Goal: Obtain resource: Download file/media

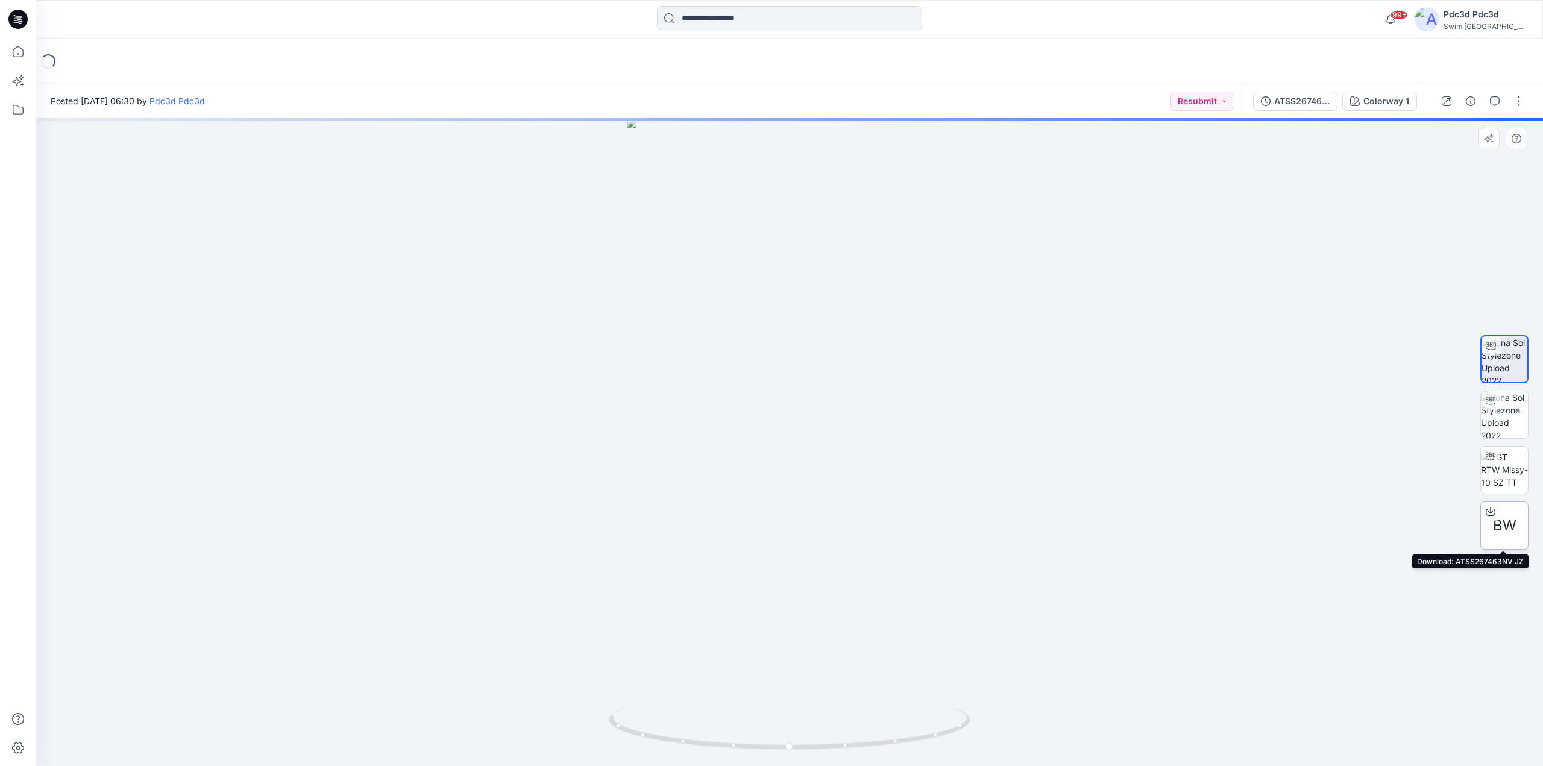
click at [1488, 508] on icon at bounding box center [1491, 512] width 10 height 10
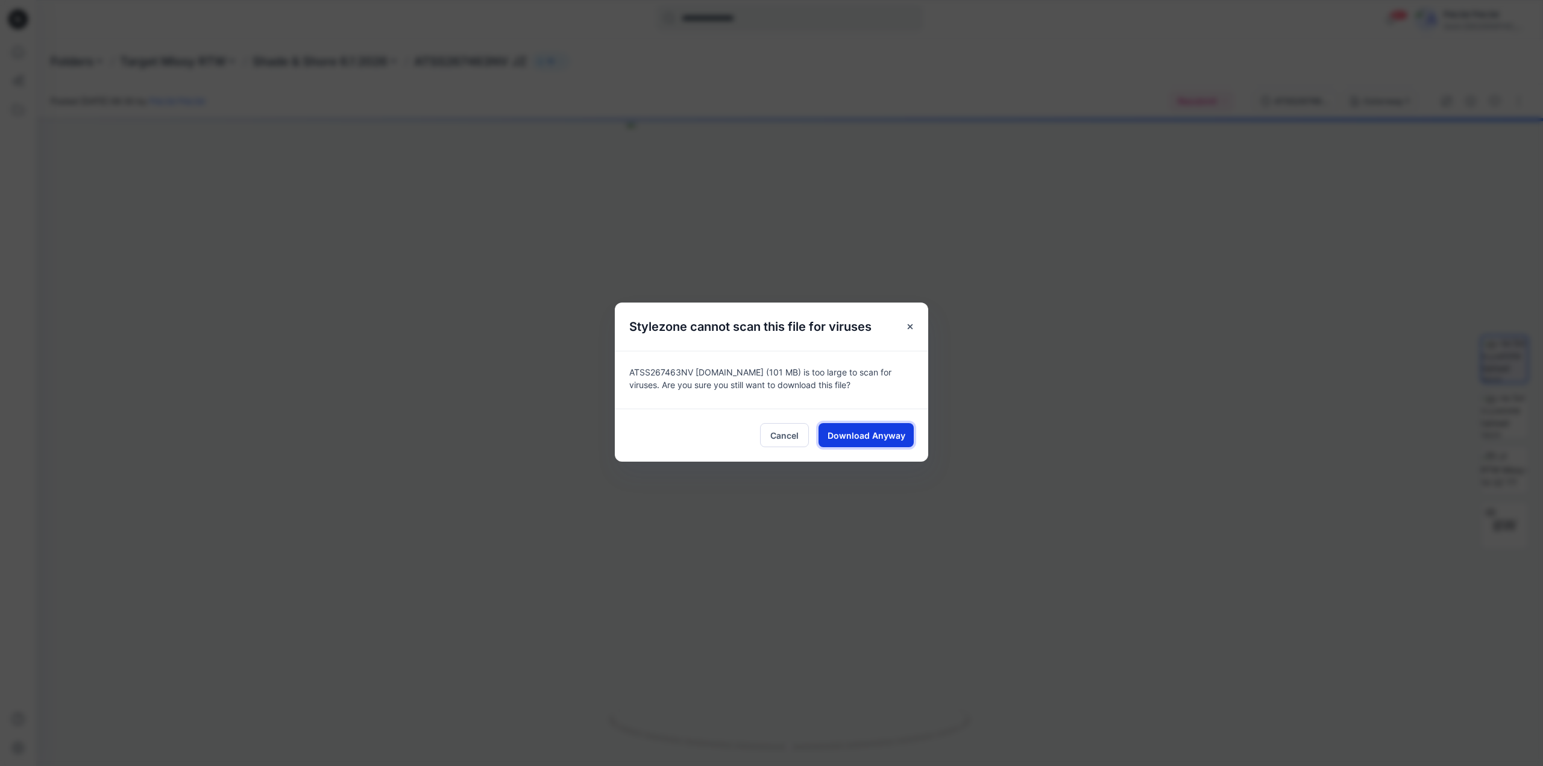
click at [866, 428] on button "Download Anyway" at bounding box center [866, 435] width 95 height 24
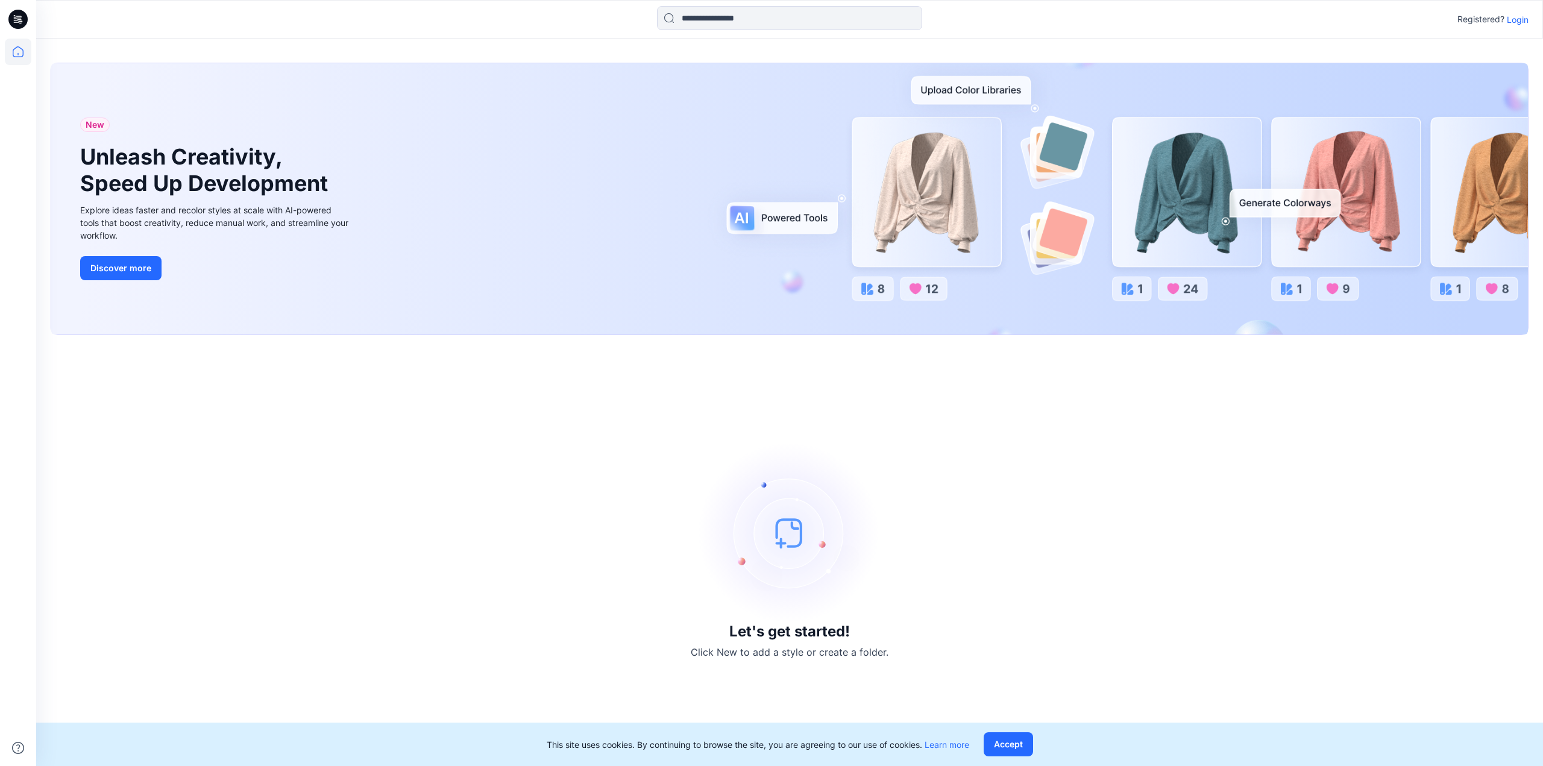
click at [1513, 22] on p "Login" at bounding box center [1518, 19] width 22 height 13
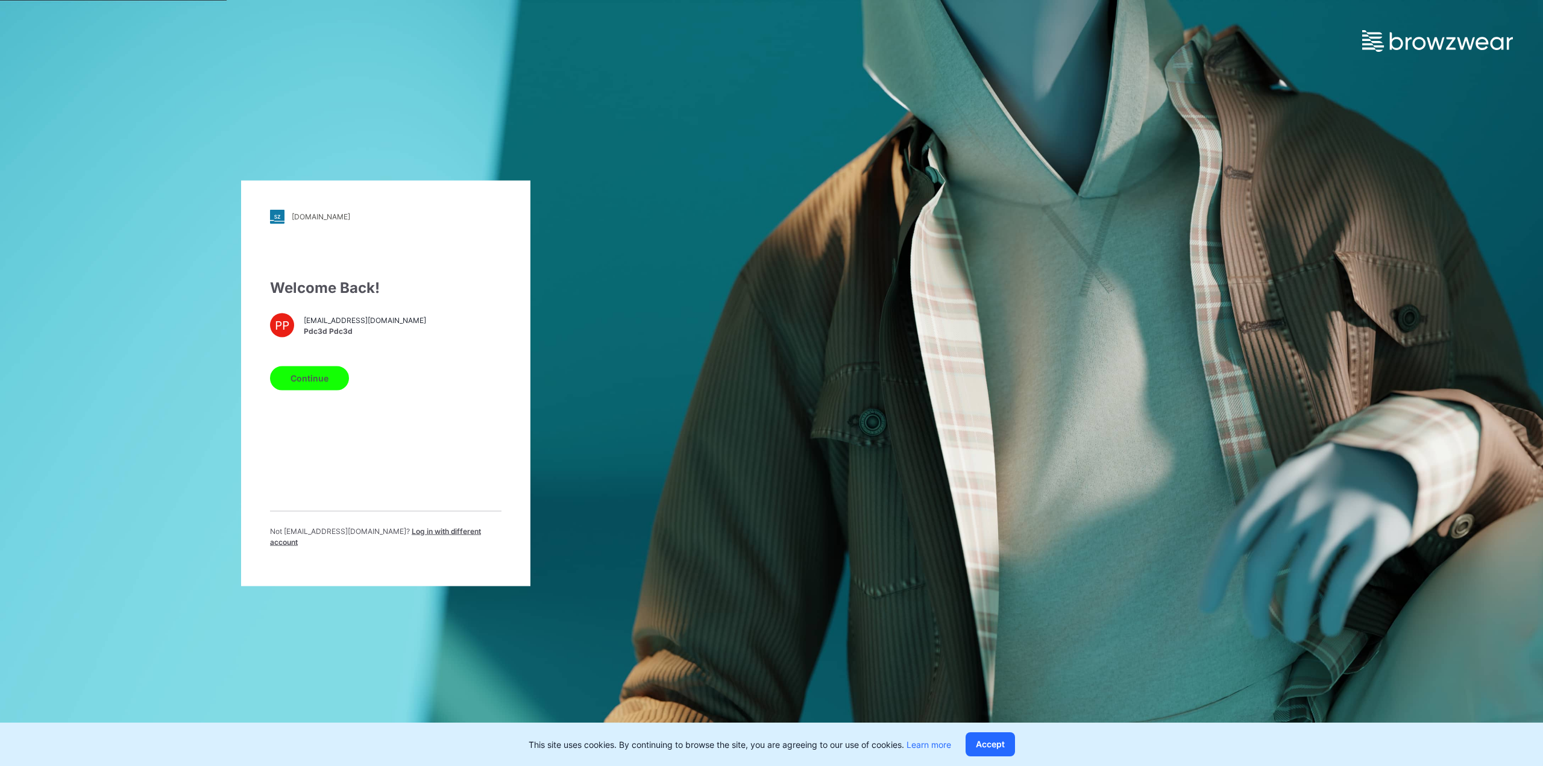
click at [307, 373] on button "Continue" at bounding box center [309, 378] width 79 height 24
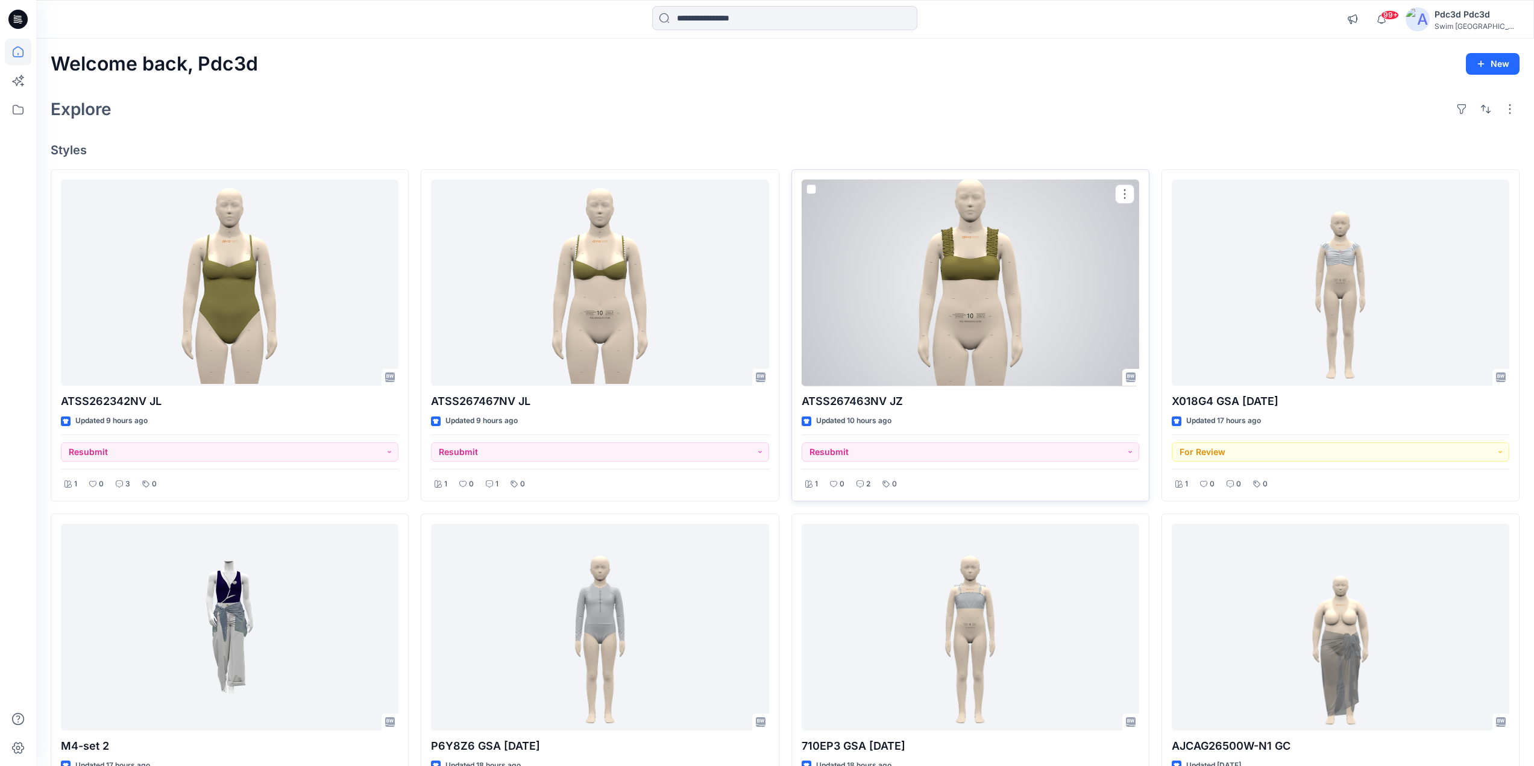
click at [952, 313] on div at bounding box center [971, 283] width 338 height 207
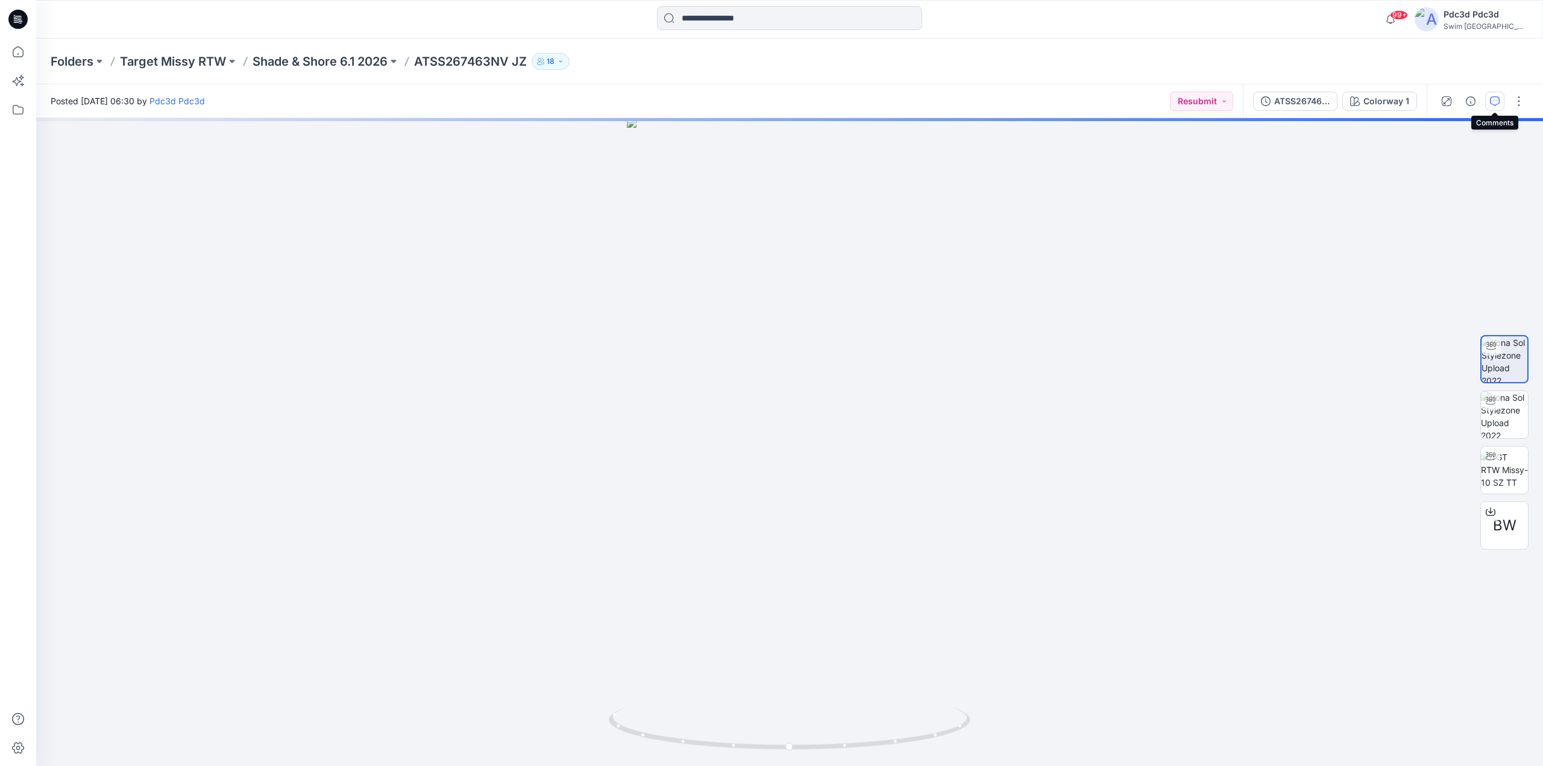
click at [1500, 101] on button "button" at bounding box center [1494, 101] width 19 height 19
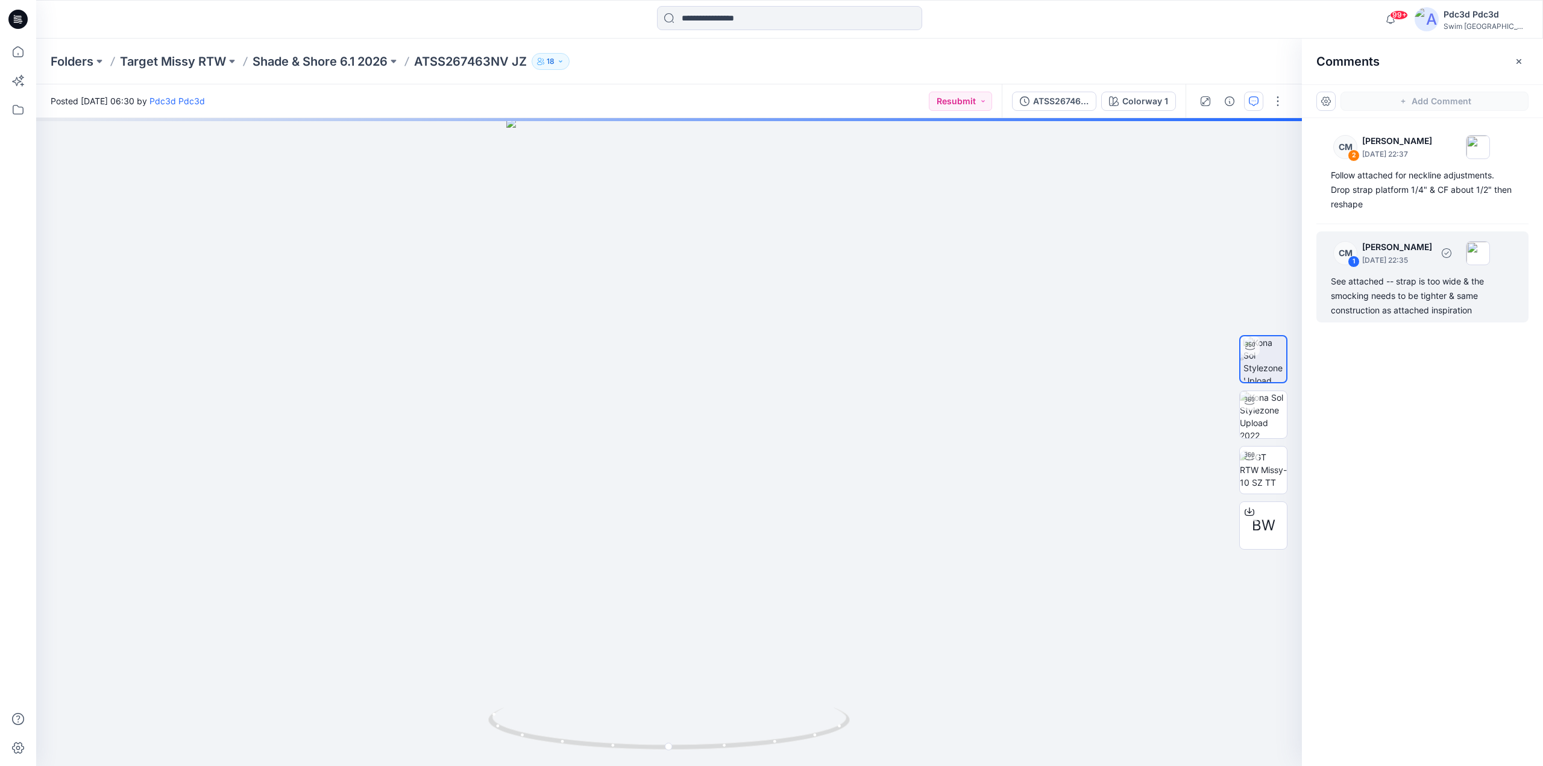
click at [1433, 280] on div "See attached -- strap is too wide & the smocking needs to be tighter & same con…" at bounding box center [1422, 295] width 183 height 43
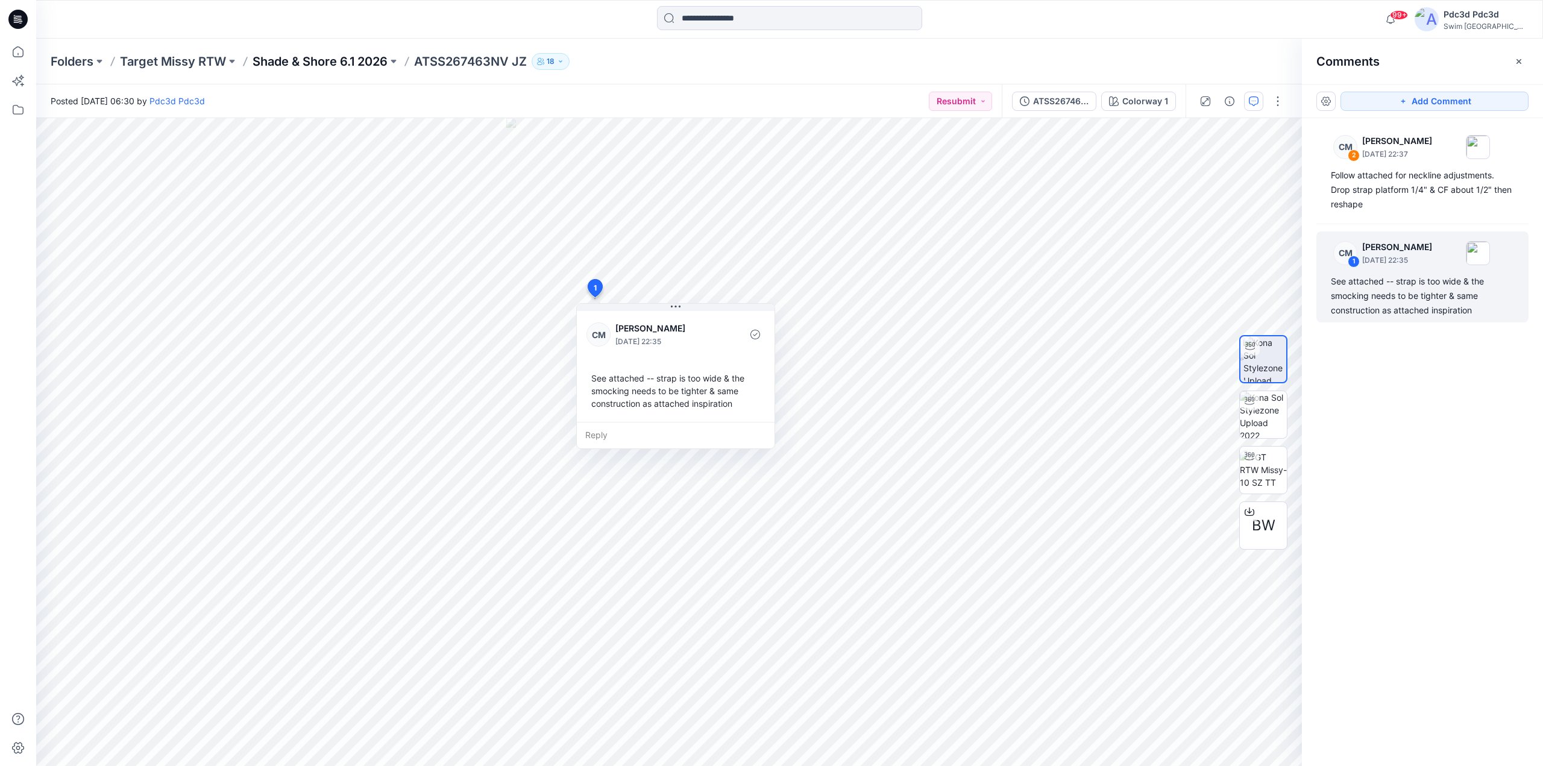
click at [306, 63] on p "Shade & Shore 6.1 2026" at bounding box center [320, 61] width 135 height 17
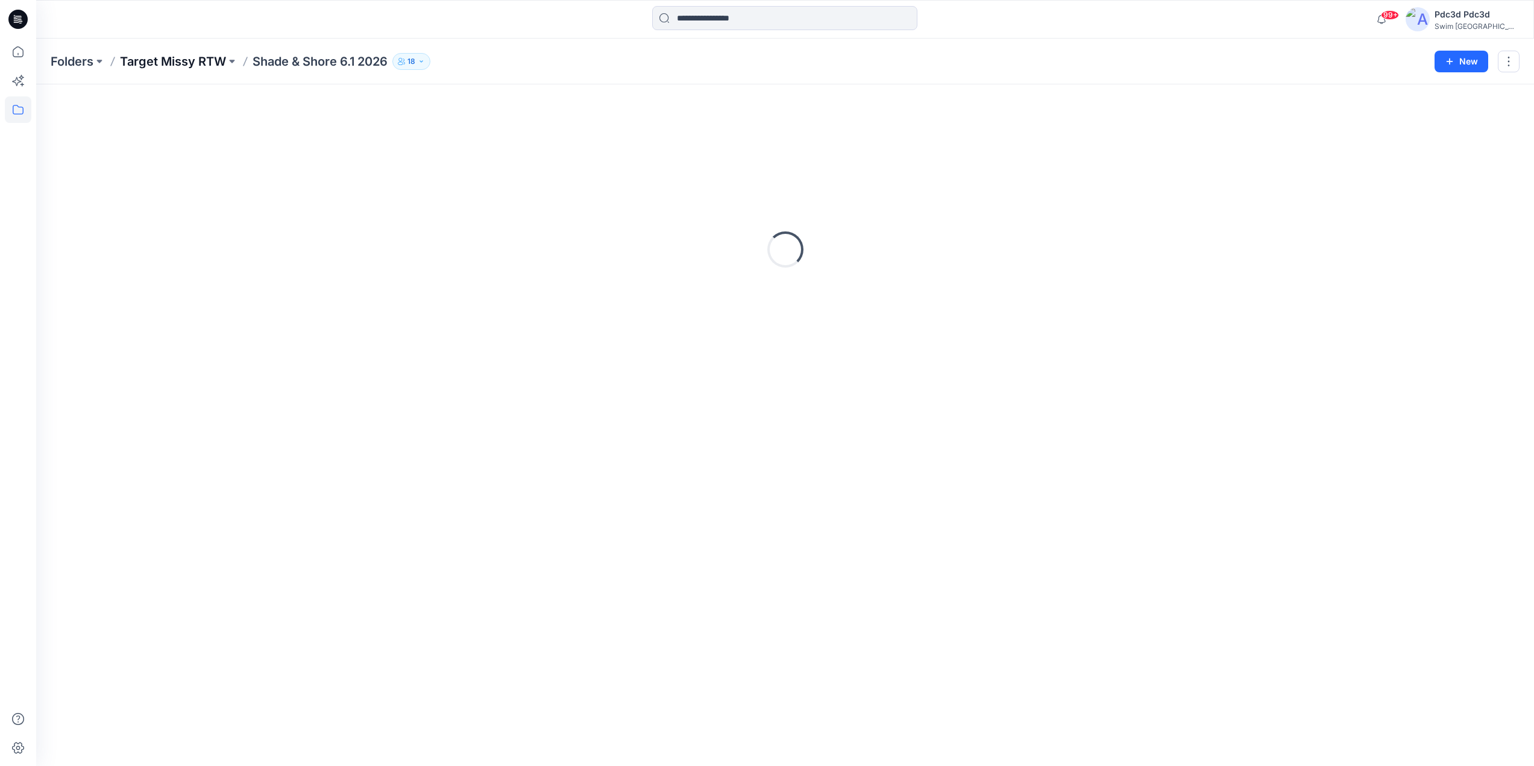
click at [200, 56] on p "Target Missy RTW" at bounding box center [173, 61] width 106 height 17
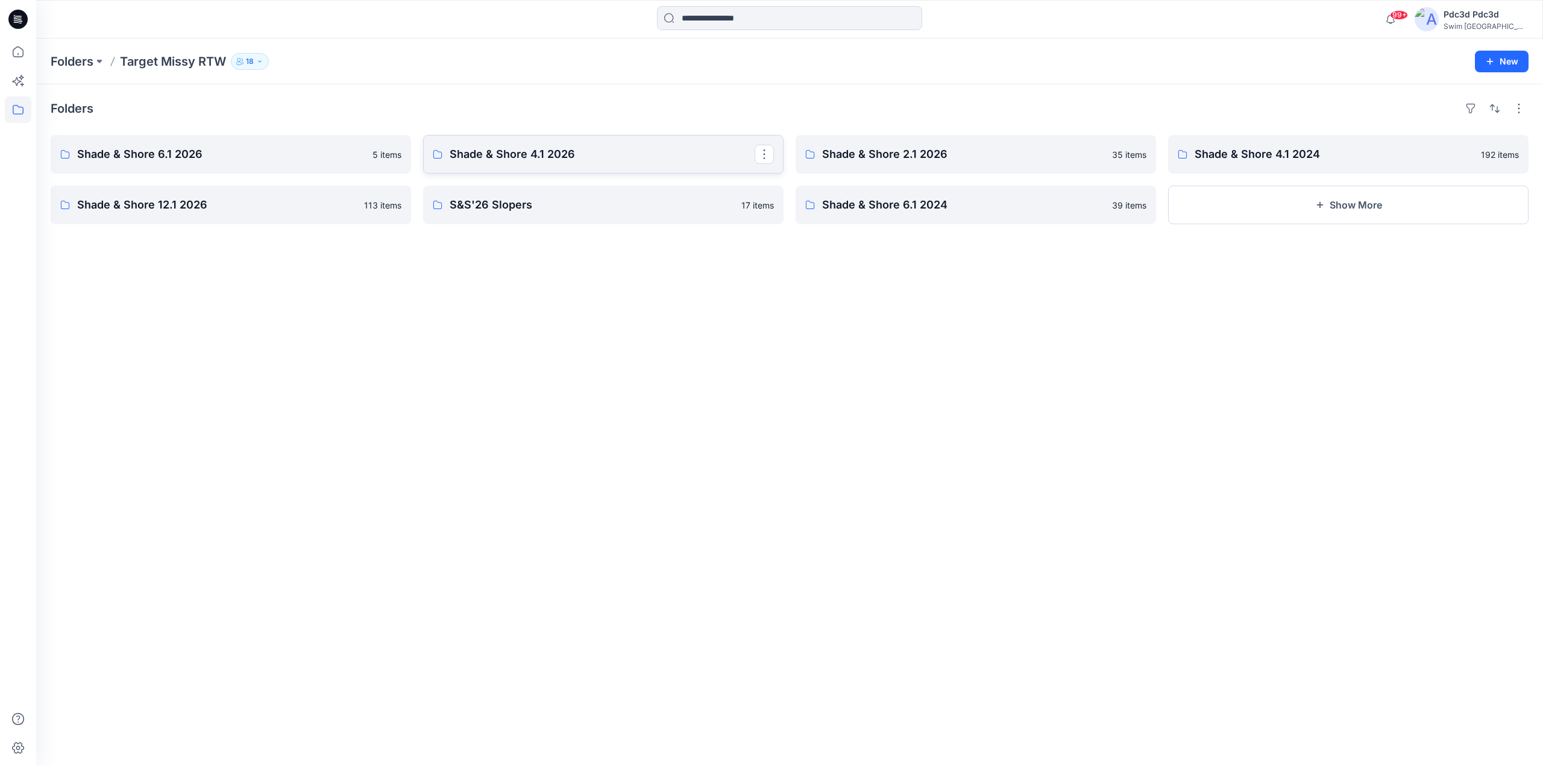
click at [509, 159] on p "Shade & Shore 4.1 2026" at bounding box center [602, 154] width 305 height 17
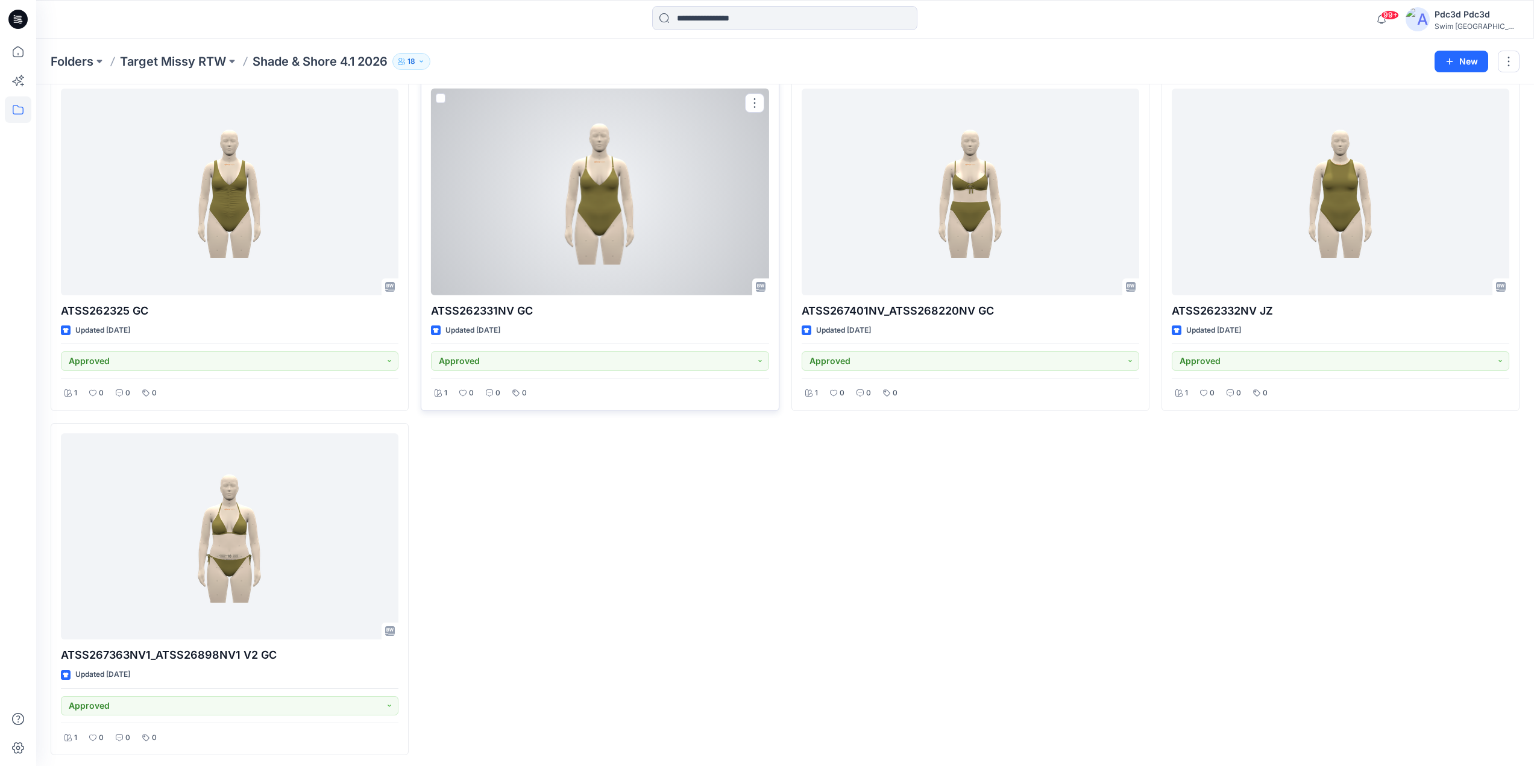
scroll to position [1784, 0]
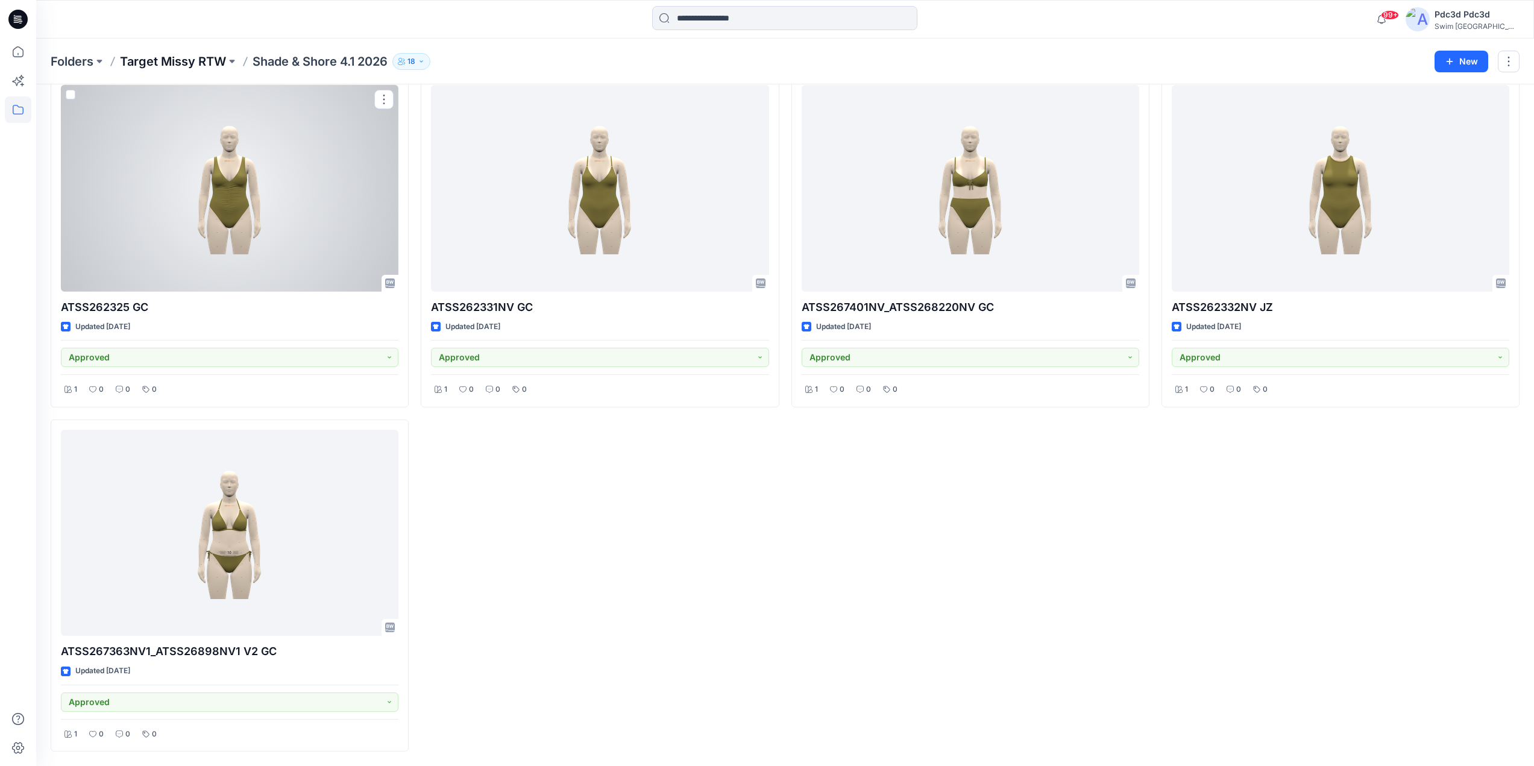
click at [192, 59] on p "Target Missy RTW" at bounding box center [173, 61] width 106 height 17
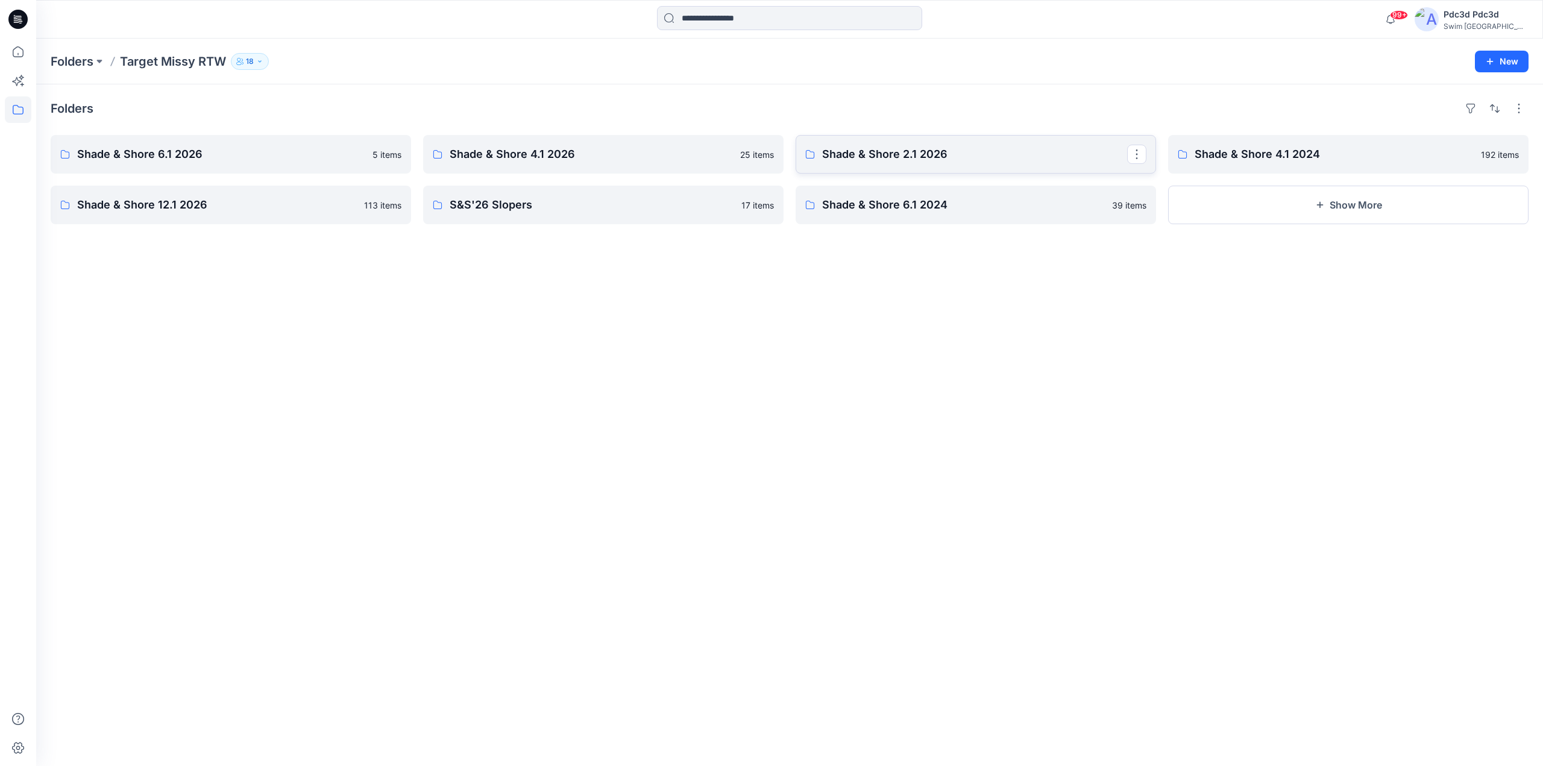
click at [870, 153] on p "Shade & Shore 2.1 2026" at bounding box center [974, 154] width 305 height 17
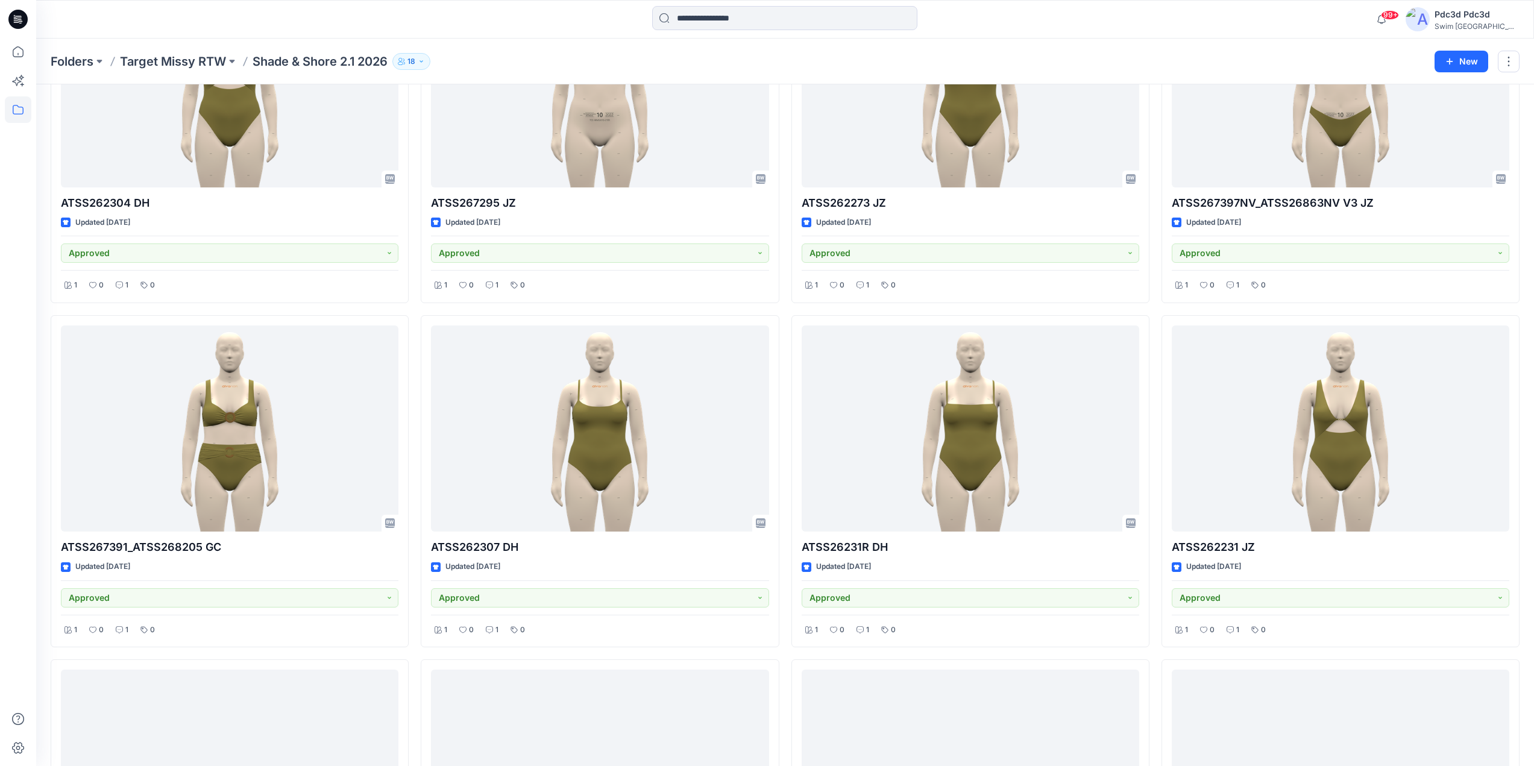
scroll to position [1895, 0]
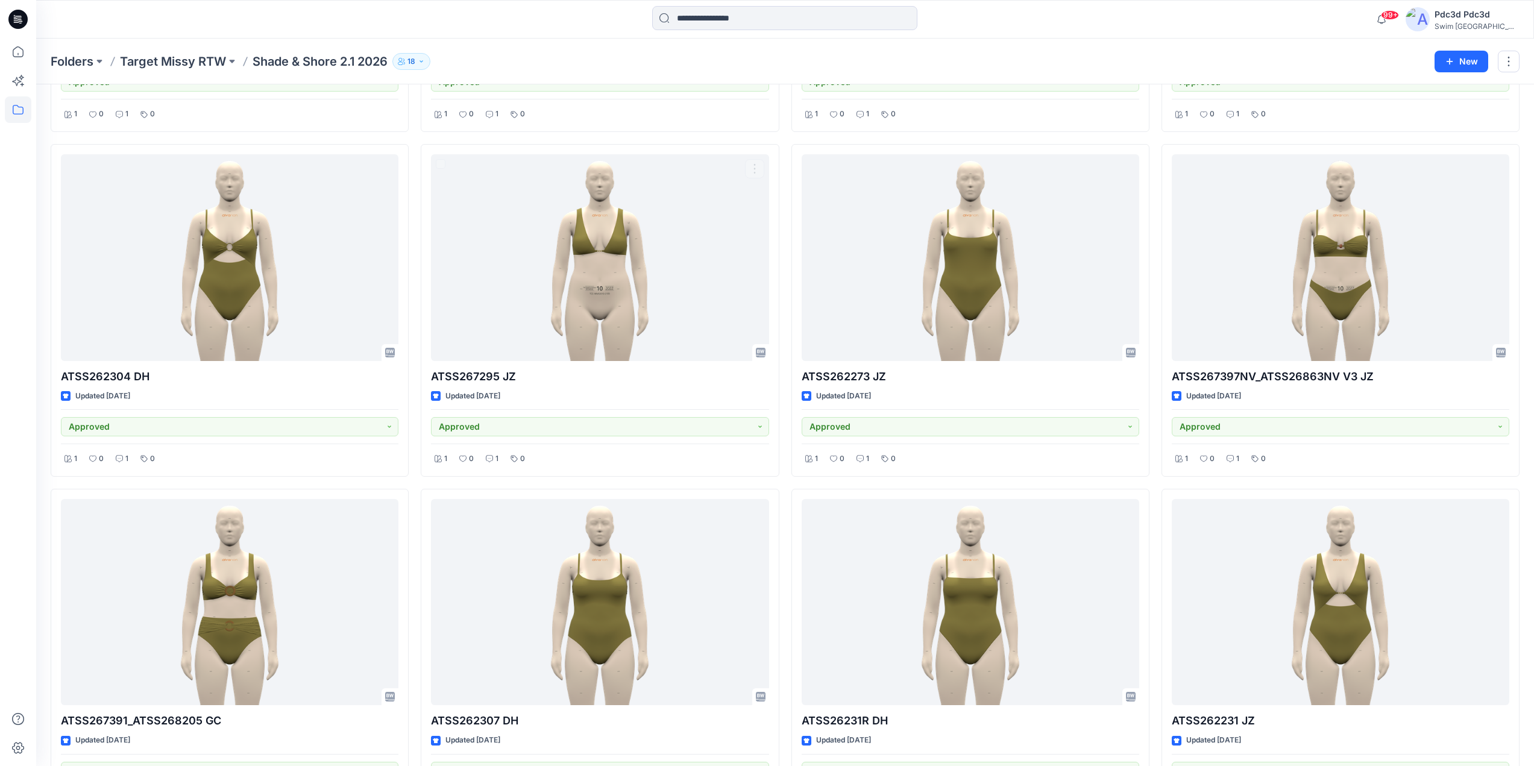
scroll to position [1473, 0]
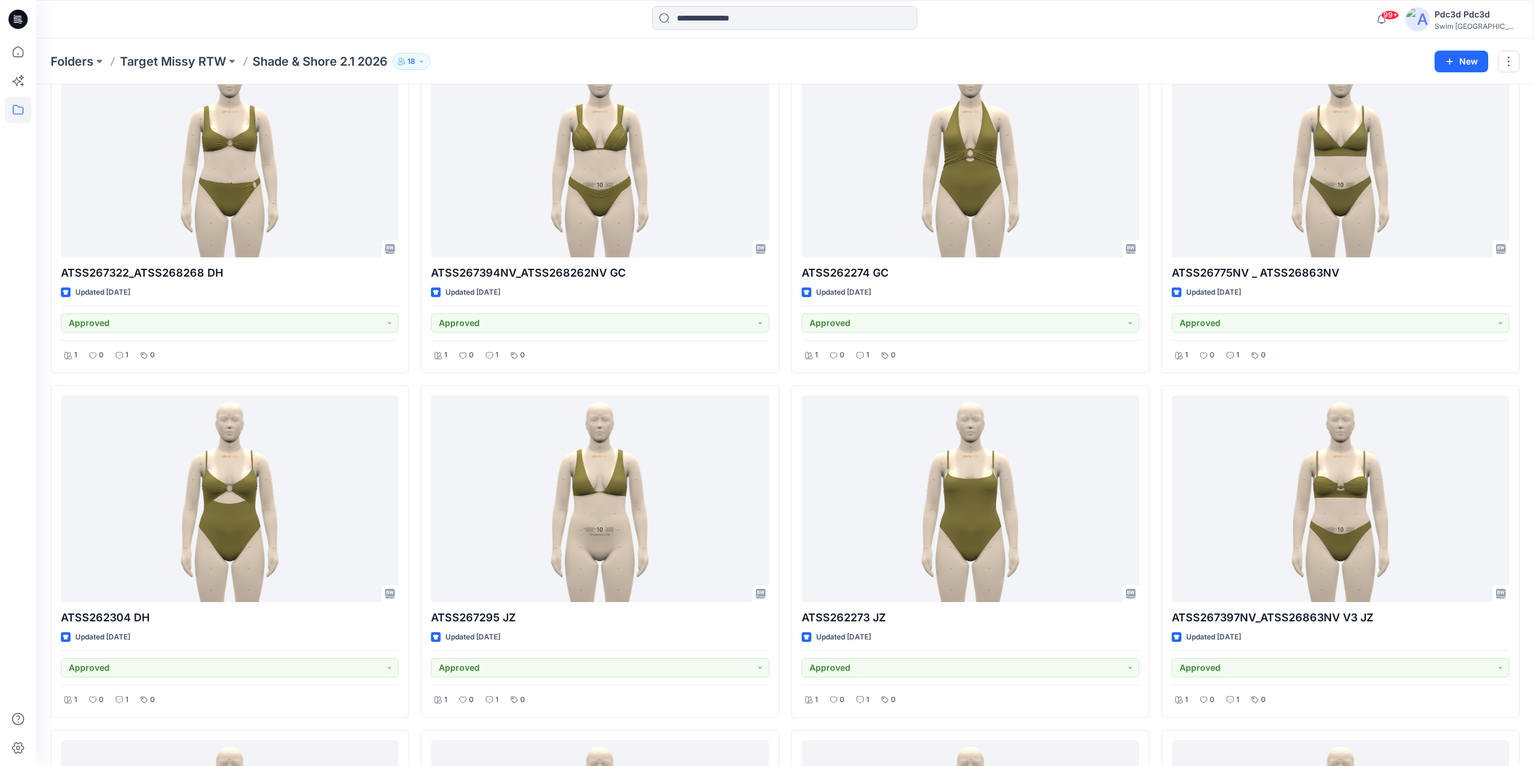
click at [419, 210] on div "ATSS262115NV JZ Updated 5 days ago For Review 1 0 0 0 ATSS267410NV_ATSS26863NV-…" at bounding box center [785, 207] width 1469 height 3090
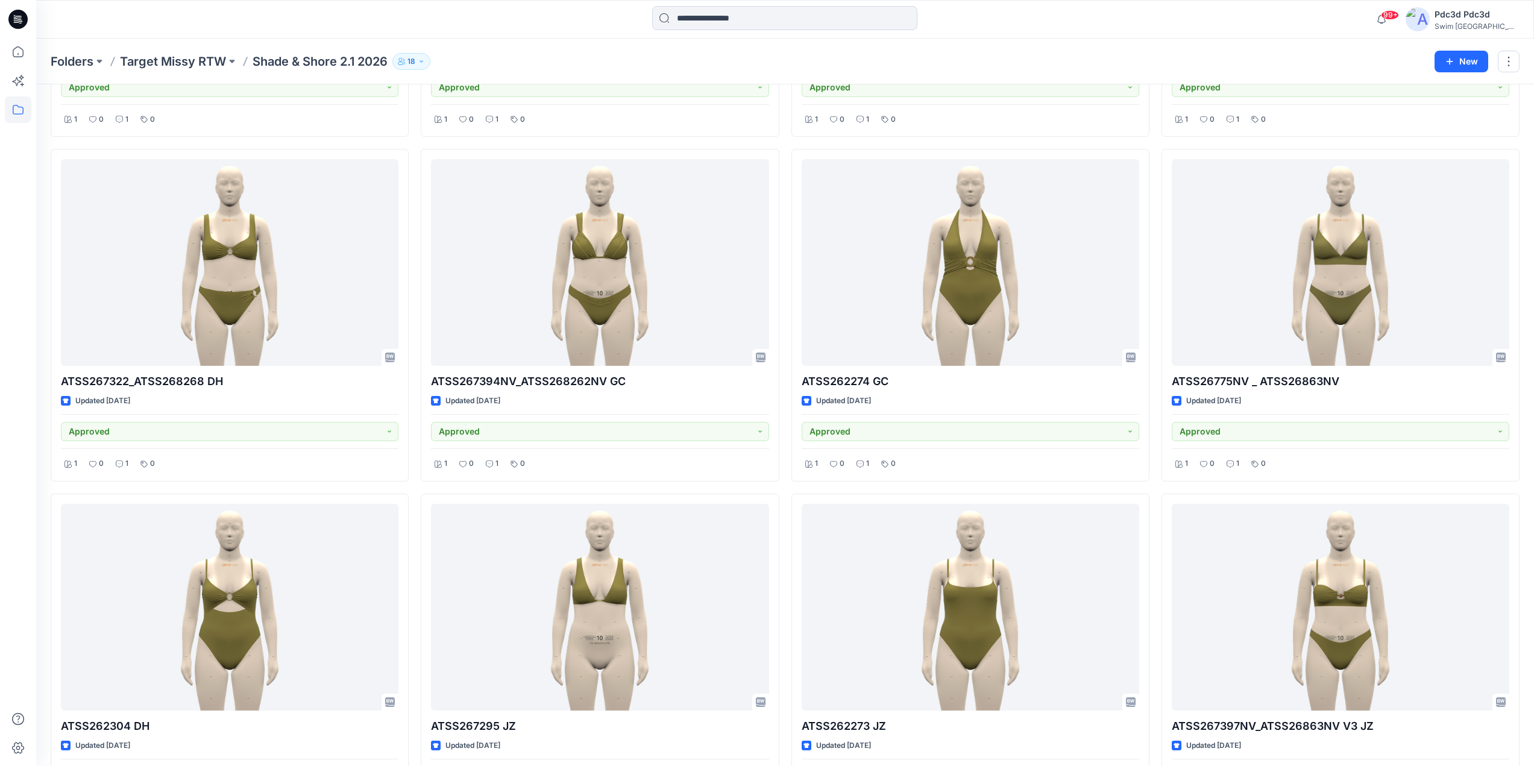
scroll to position [1232, 0]
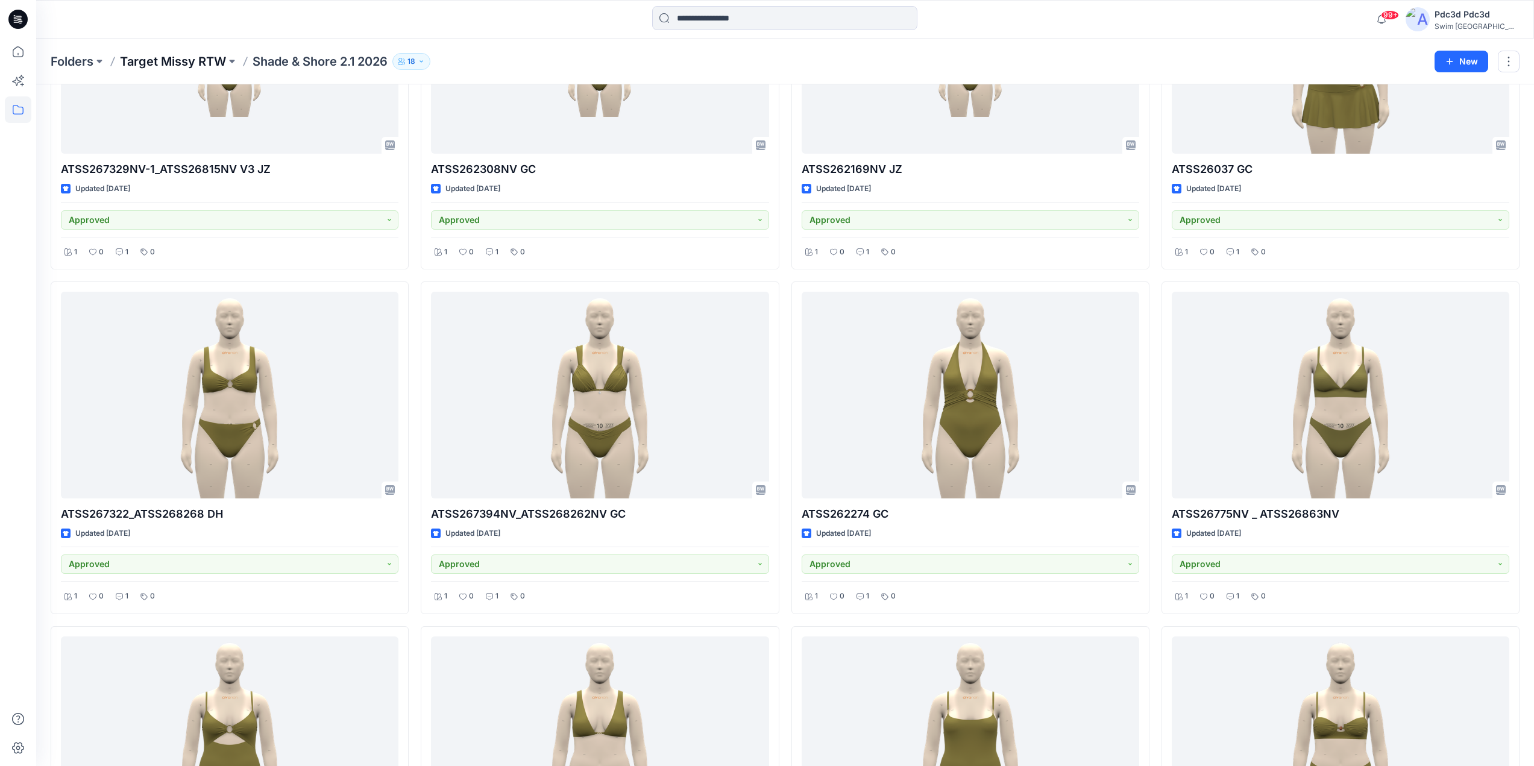
click at [168, 64] on p "Target Missy RTW" at bounding box center [173, 61] width 106 height 17
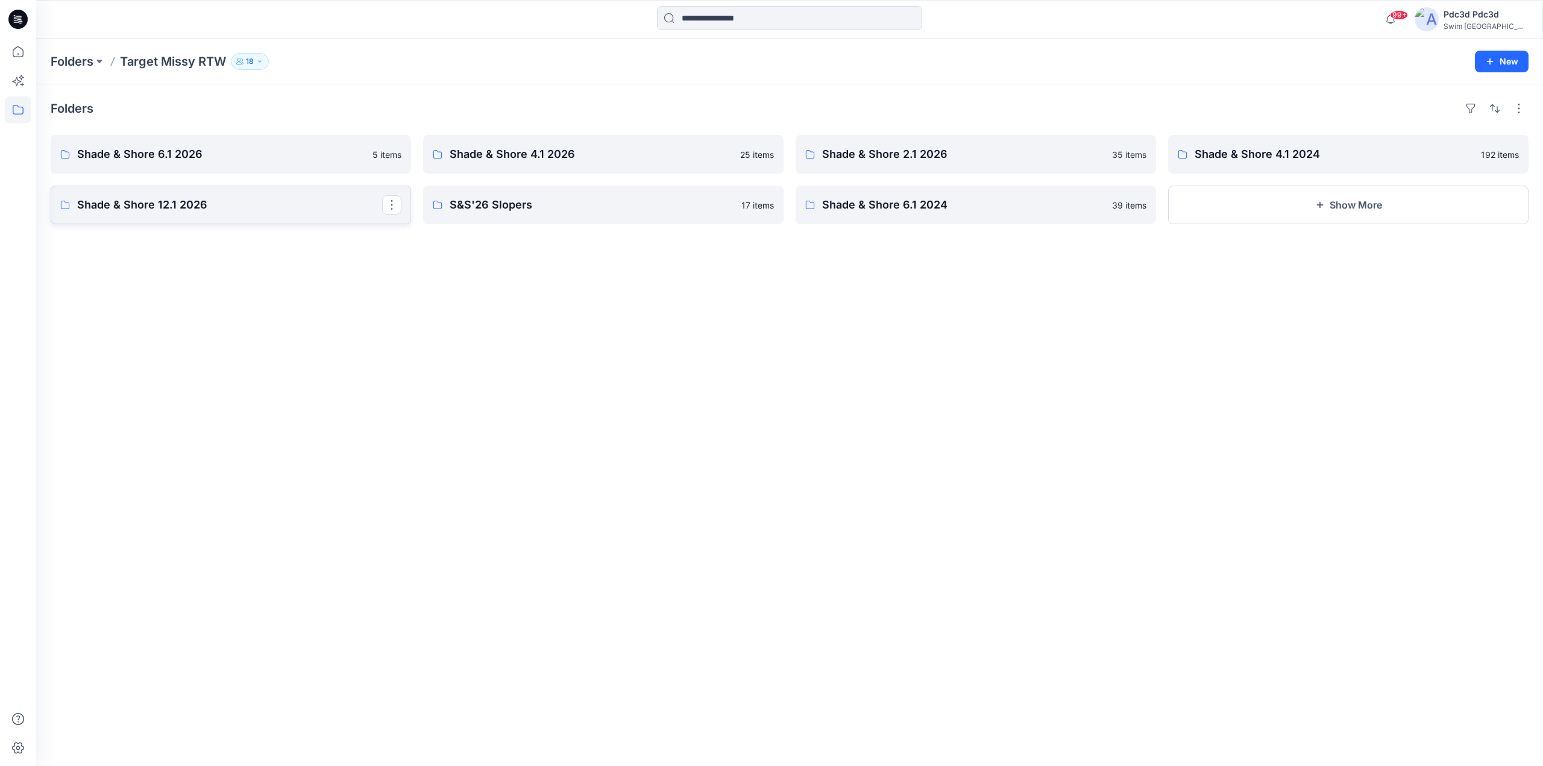
click at [120, 209] on p "Shade & Shore 12.1 2026" at bounding box center [229, 205] width 305 height 17
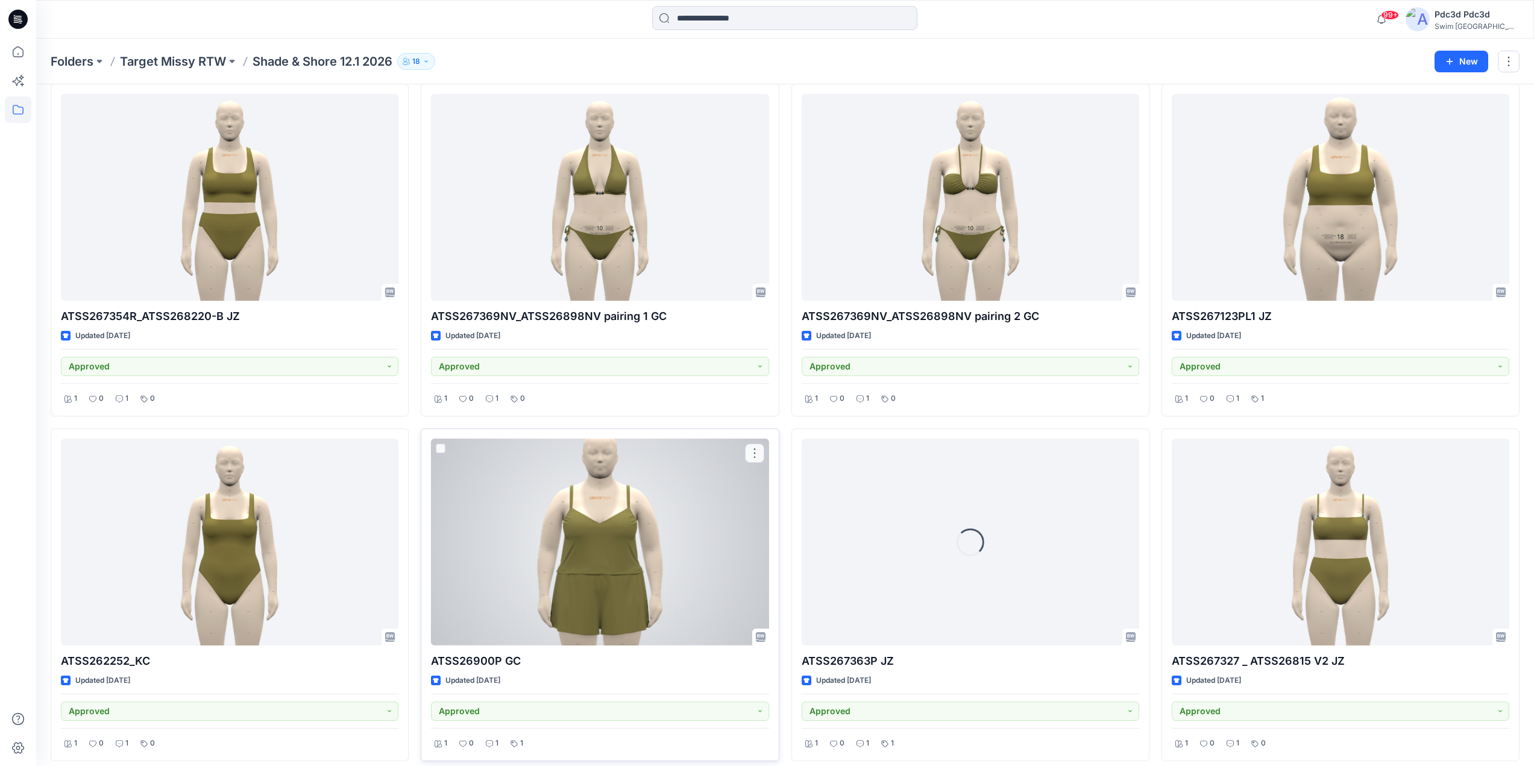
scroll to position [2818, 0]
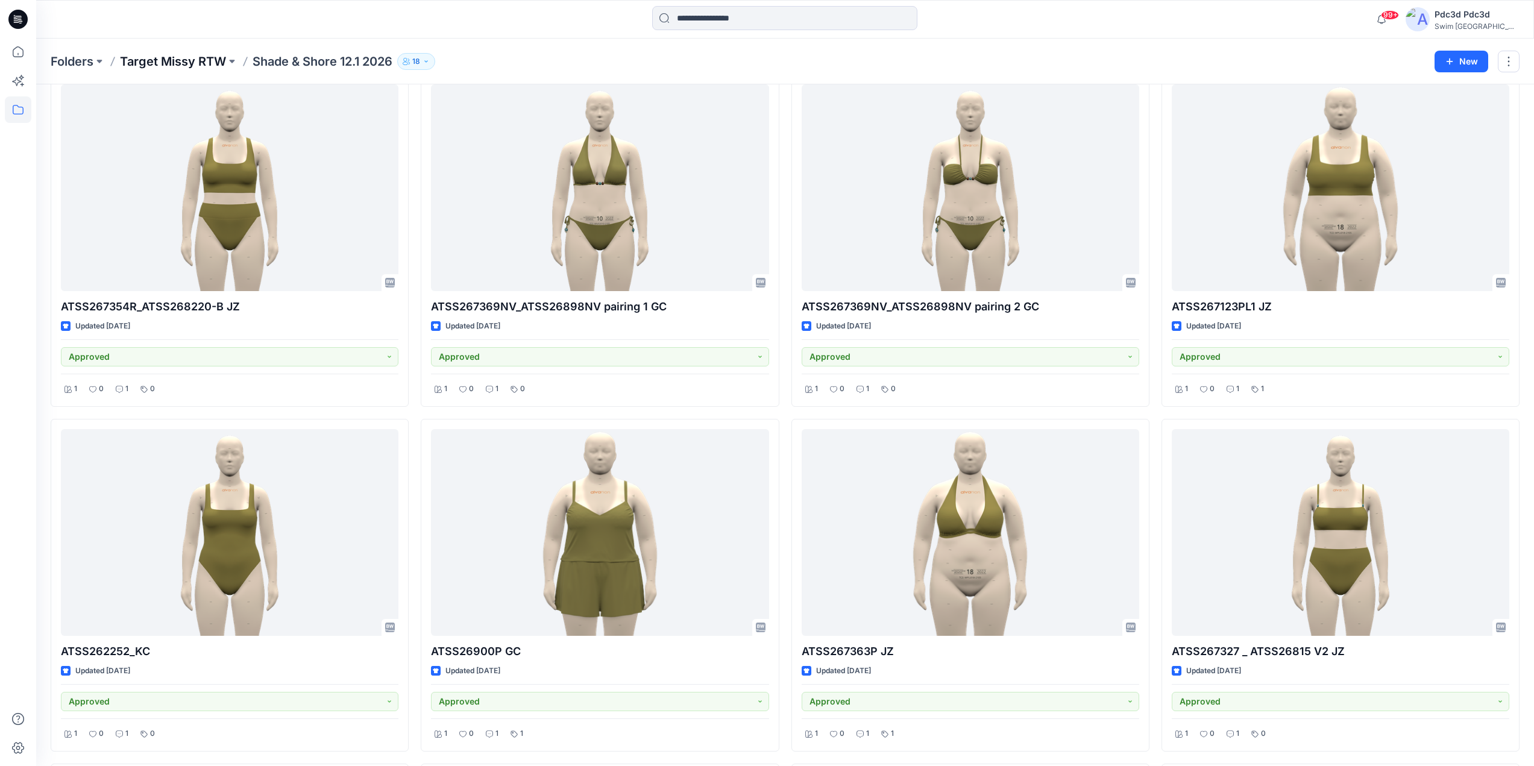
click at [214, 61] on p "Target Missy RTW" at bounding box center [173, 61] width 106 height 17
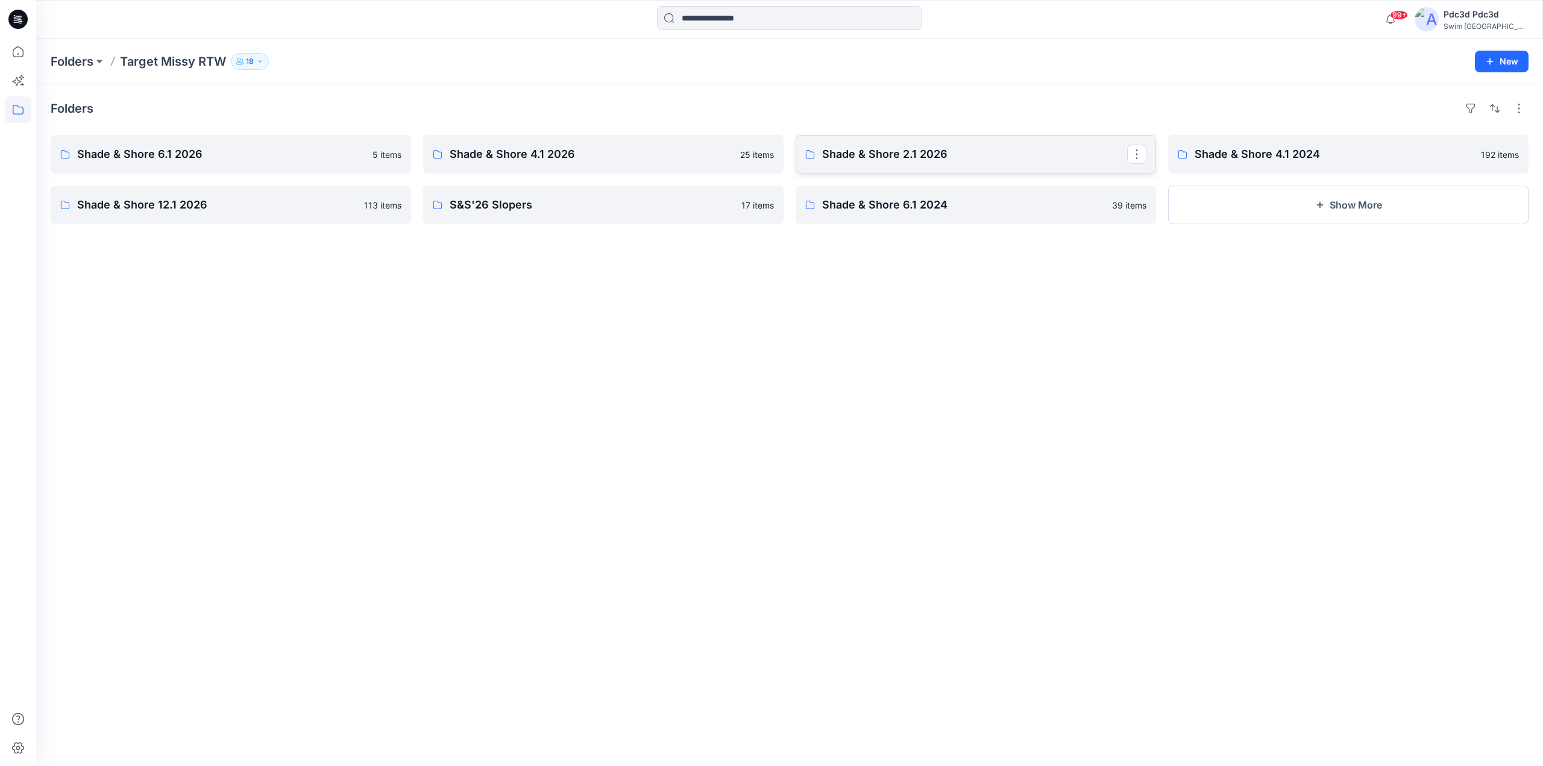
click at [893, 160] on p "Shade & Shore 2.1 2026" at bounding box center [974, 154] width 305 height 17
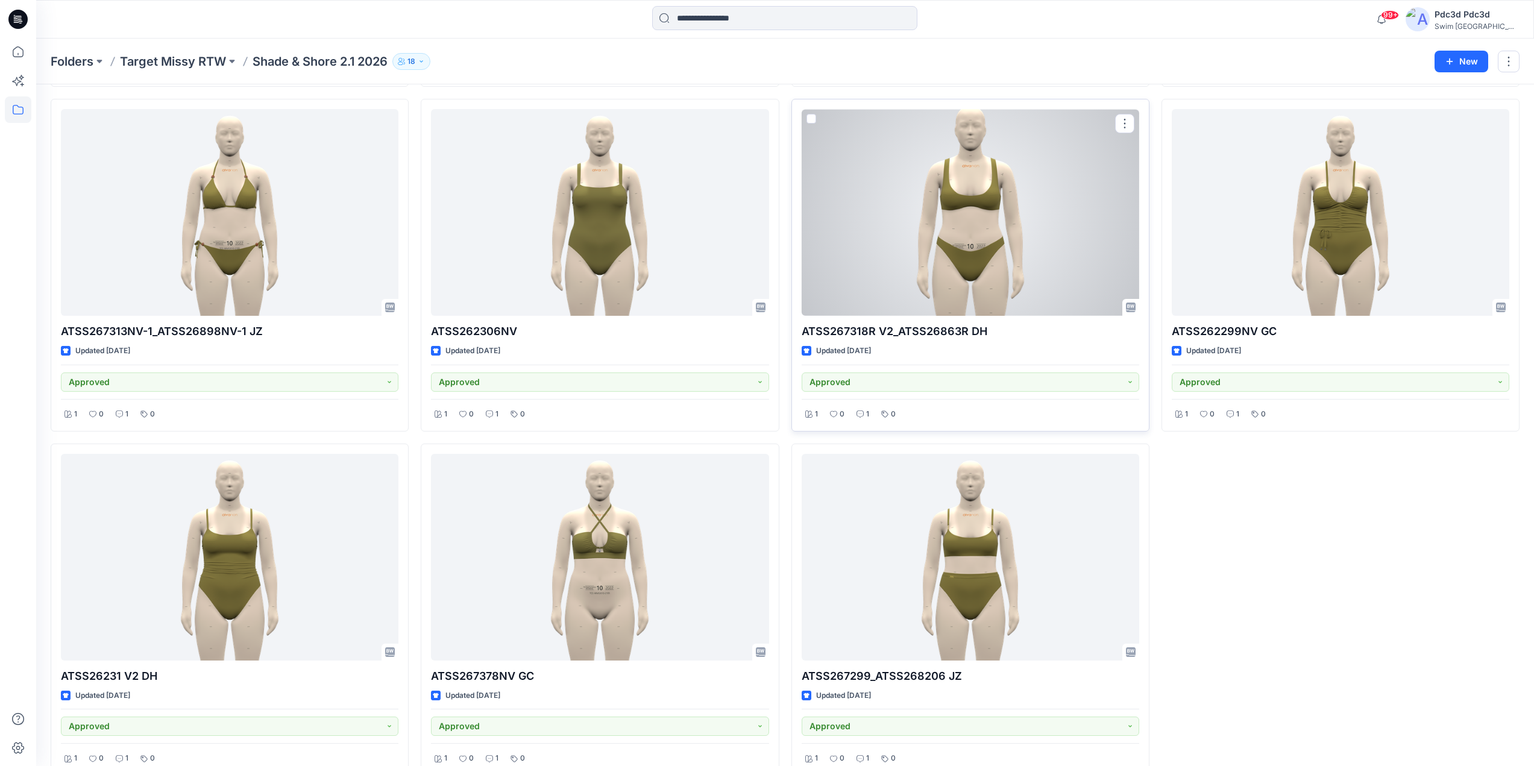
scroll to position [2473, 0]
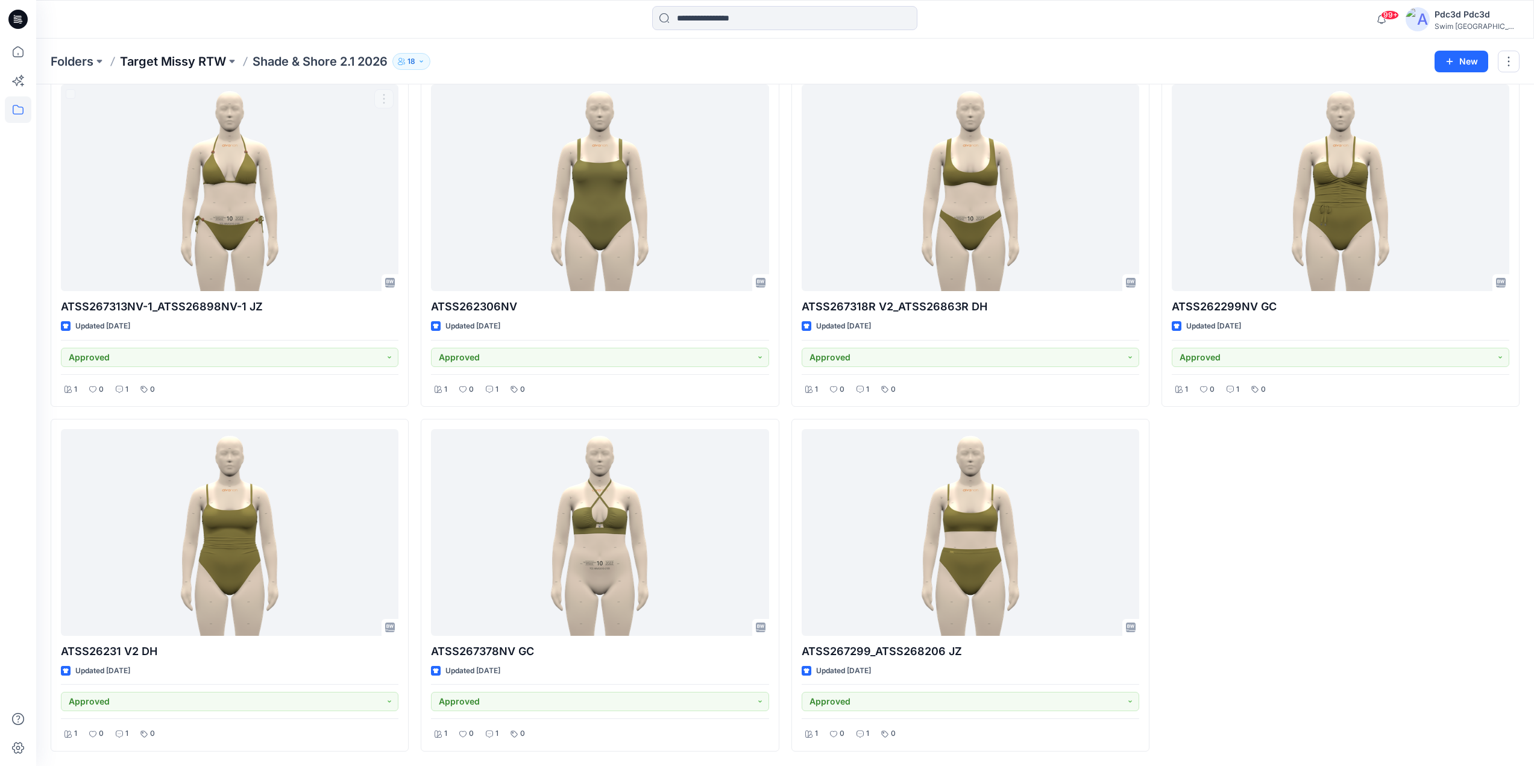
click at [177, 59] on p "Target Missy RTW" at bounding box center [173, 61] width 106 height 17
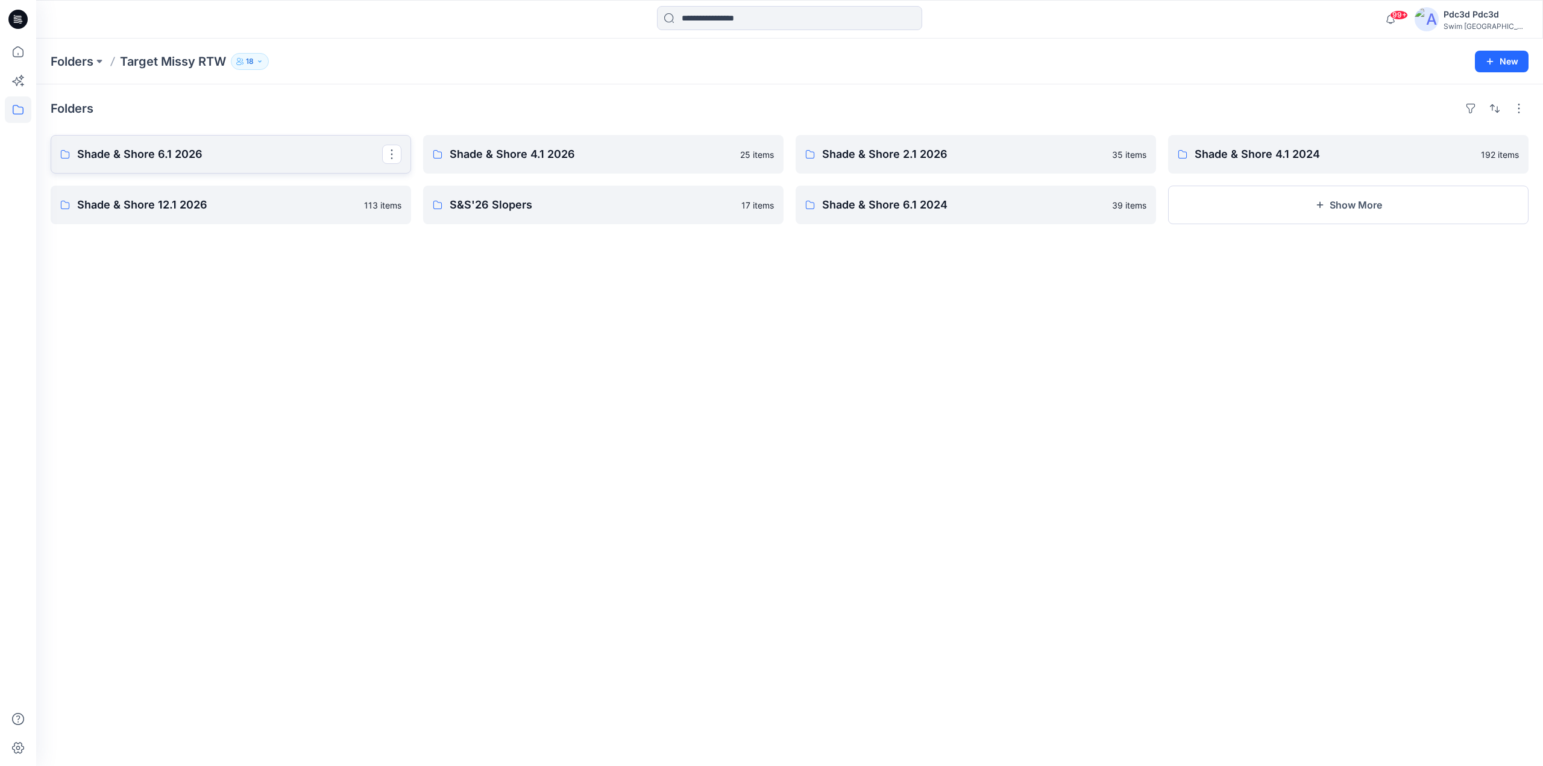
click at [216, 151] on p "Shade & Shore 6.1 2026" at bounding box center [229, 154] width 305 height 17
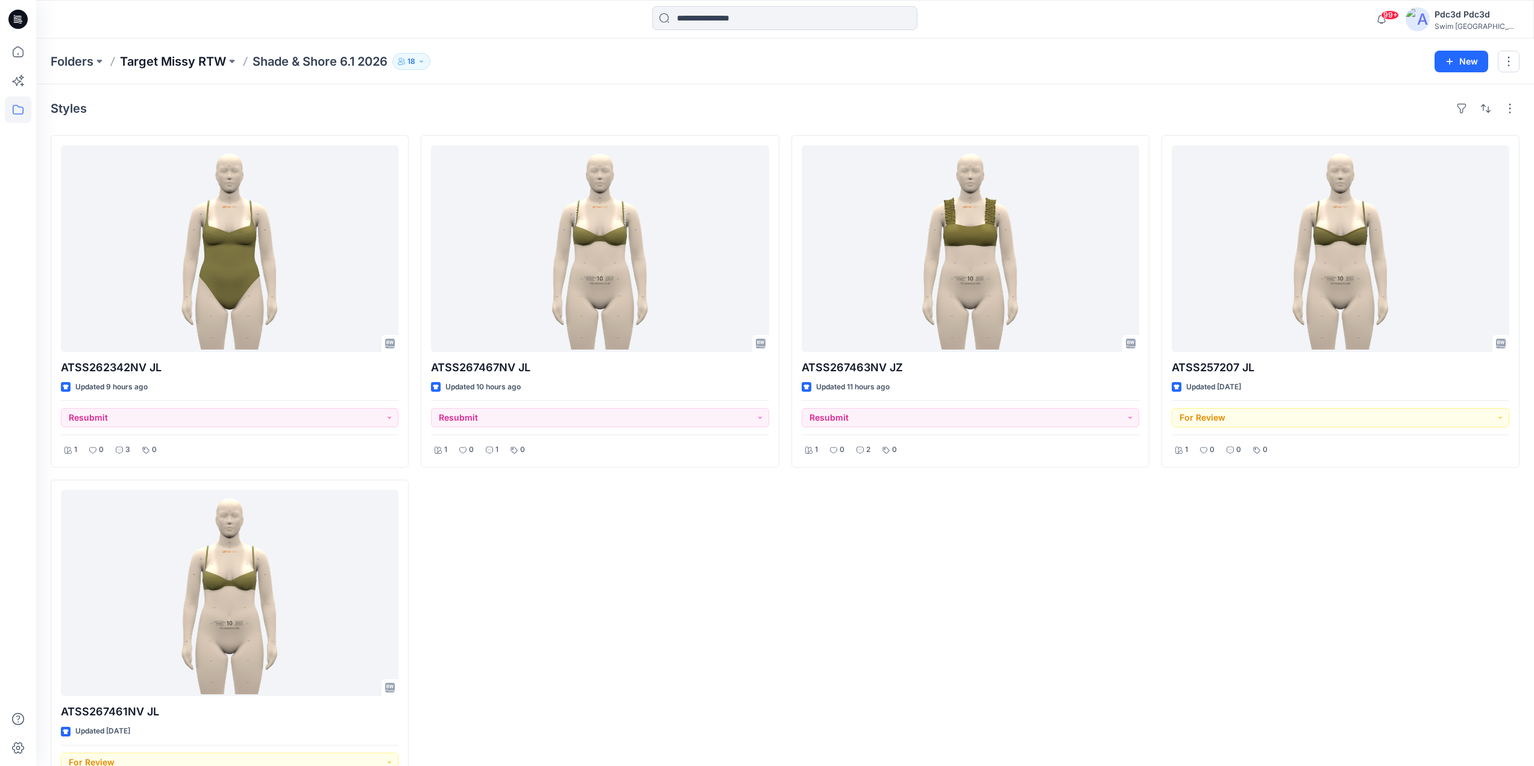
click at [172, 53] on p "Target Missy RTW" at bounding box center [173, 61] width 106 height 17
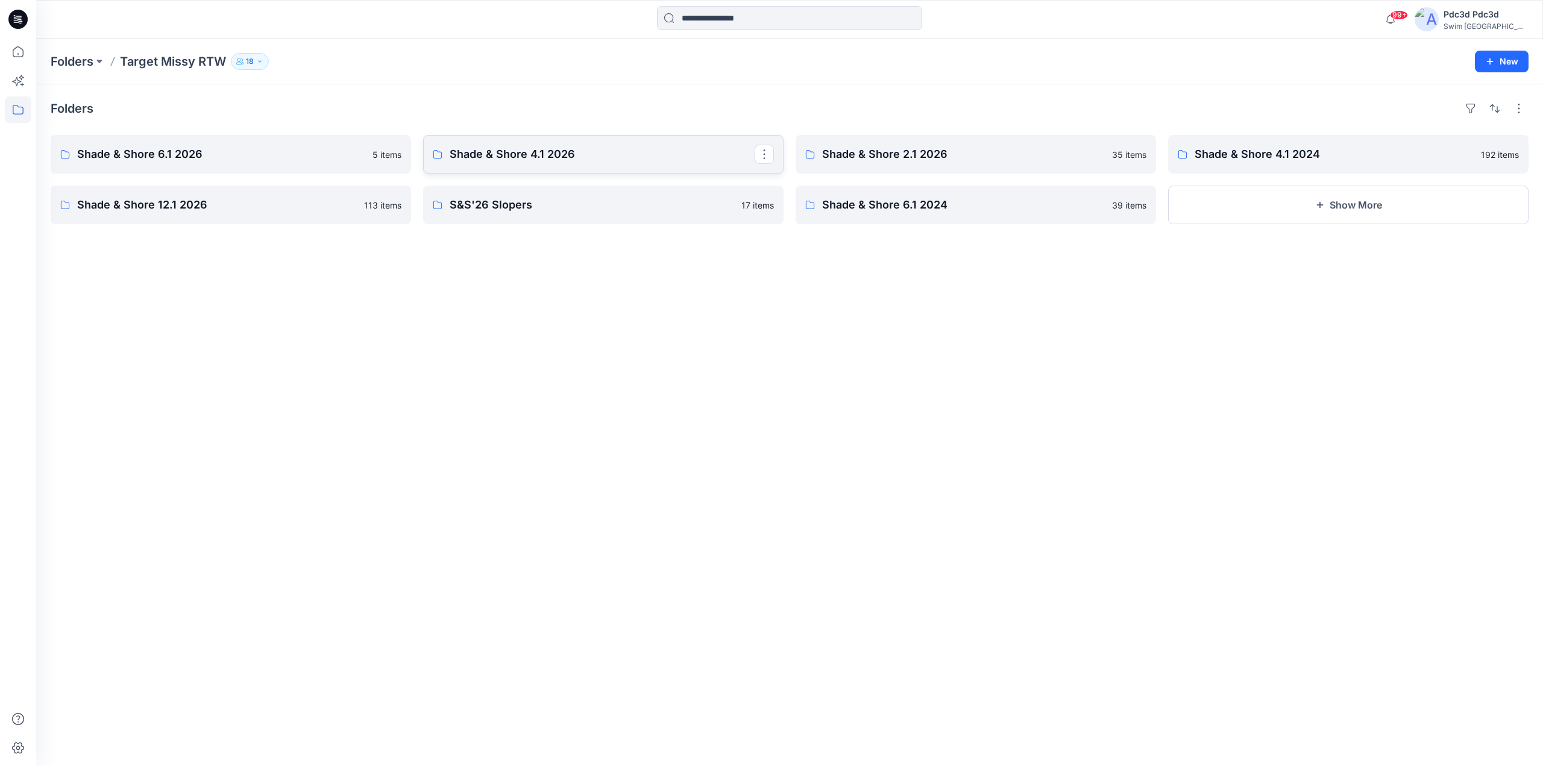
click at [510, 152] on p "Shade & Shore 4.1 2026" at bounding box center [602, 154] width 305 height 17
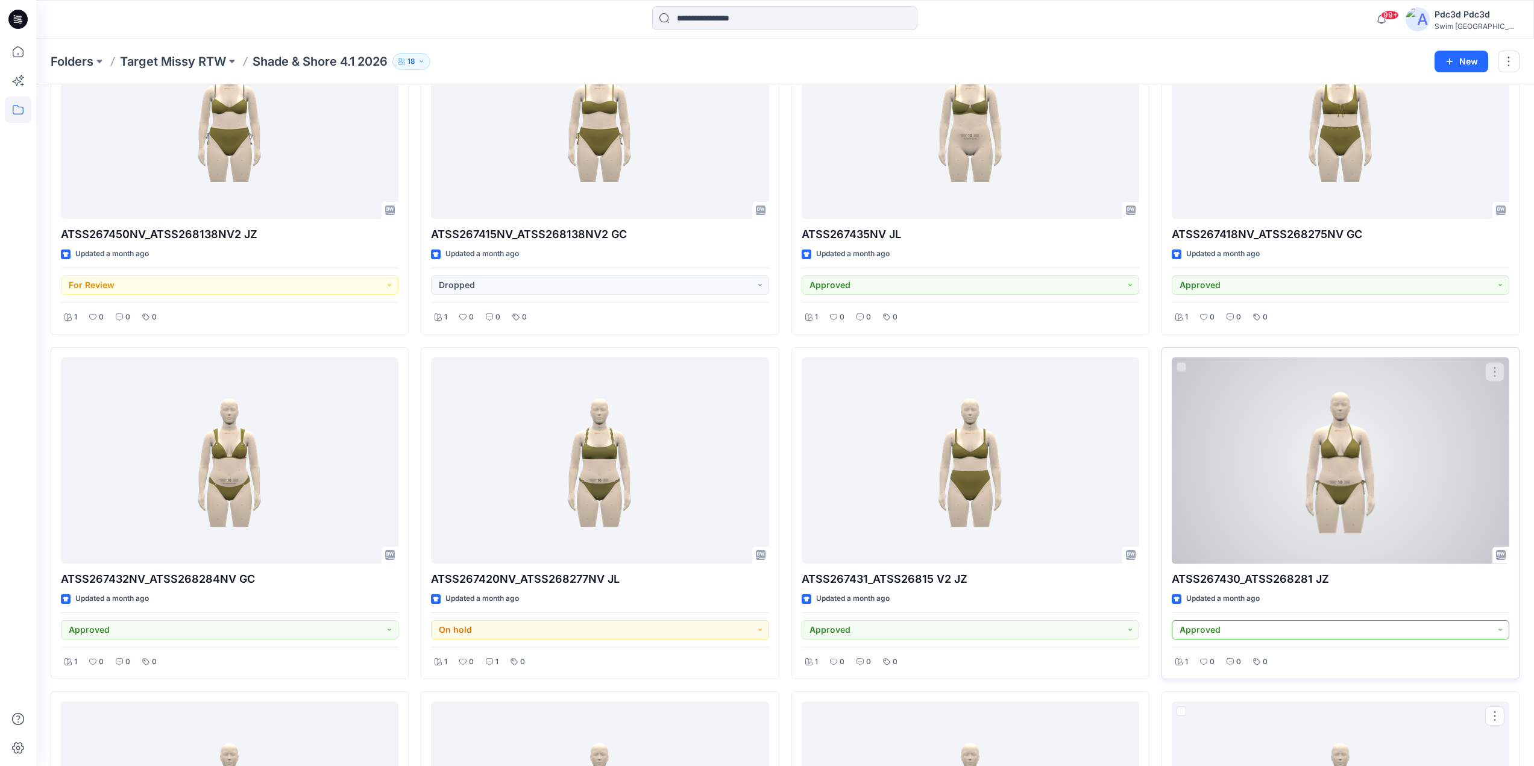
scroll to position [362, 0]
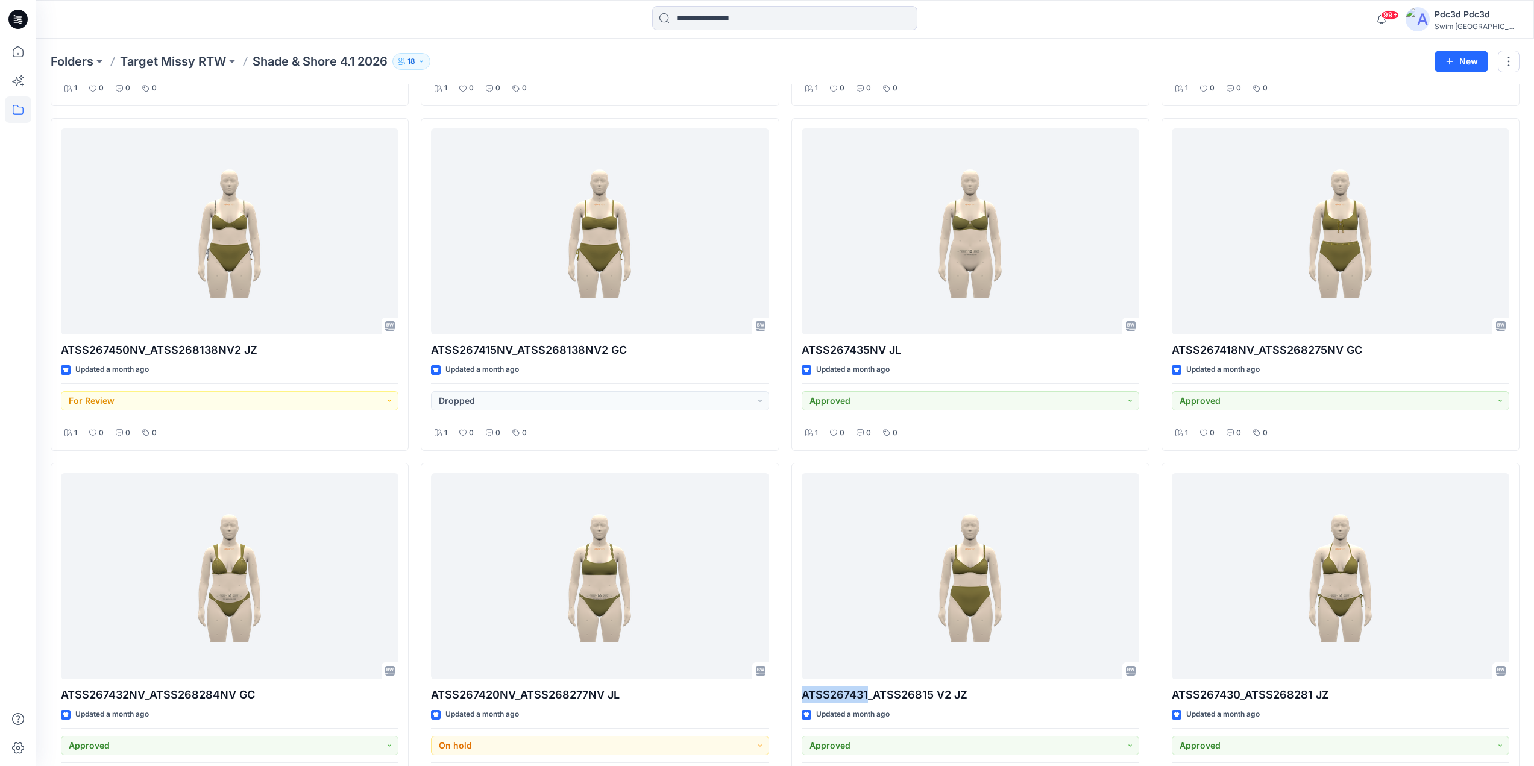
drag, startPoint x: 867, startPoint y: 693, endPoint x: 788, endPoint y: 699, distance: 78.5
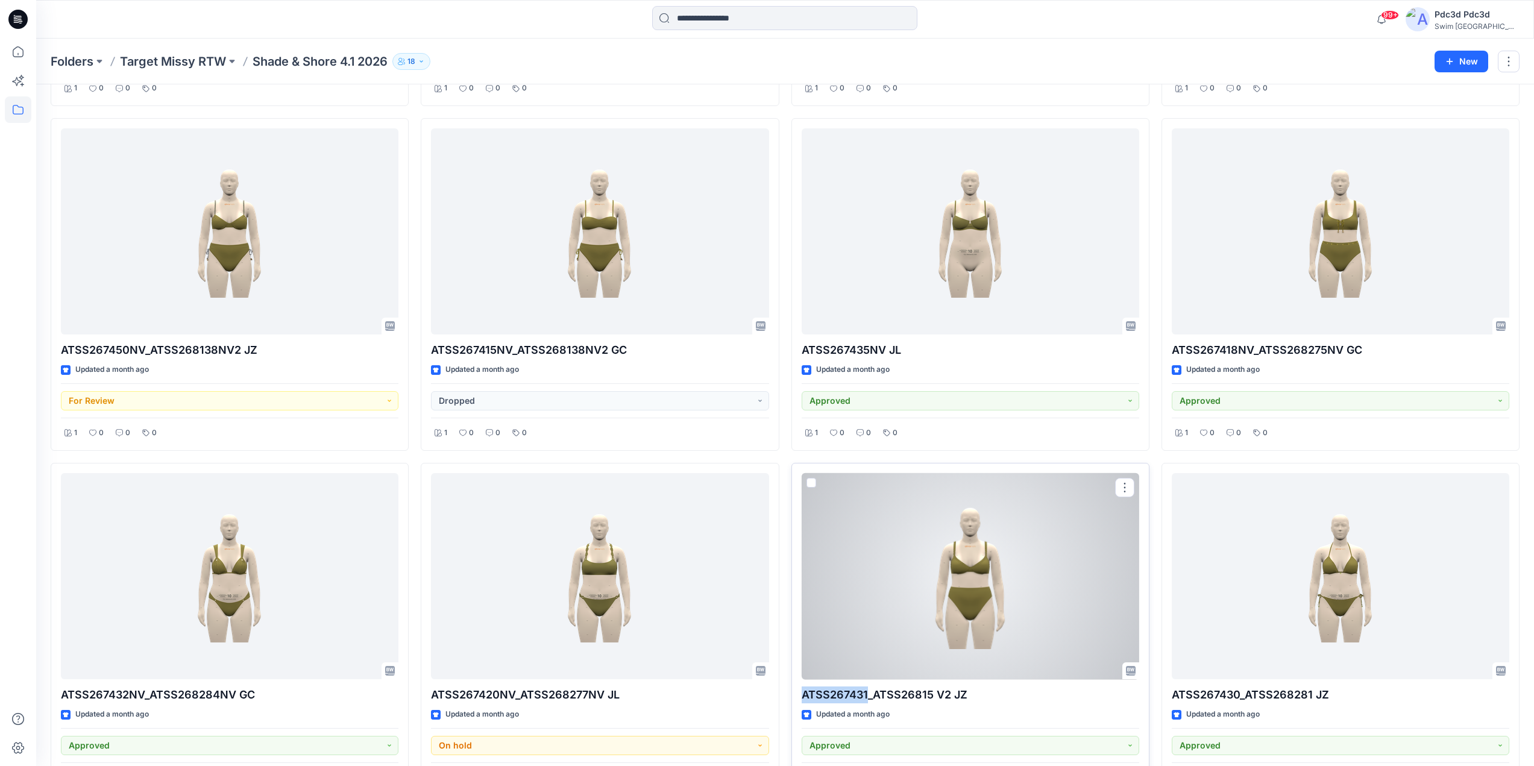
copy p "ATSS267431"
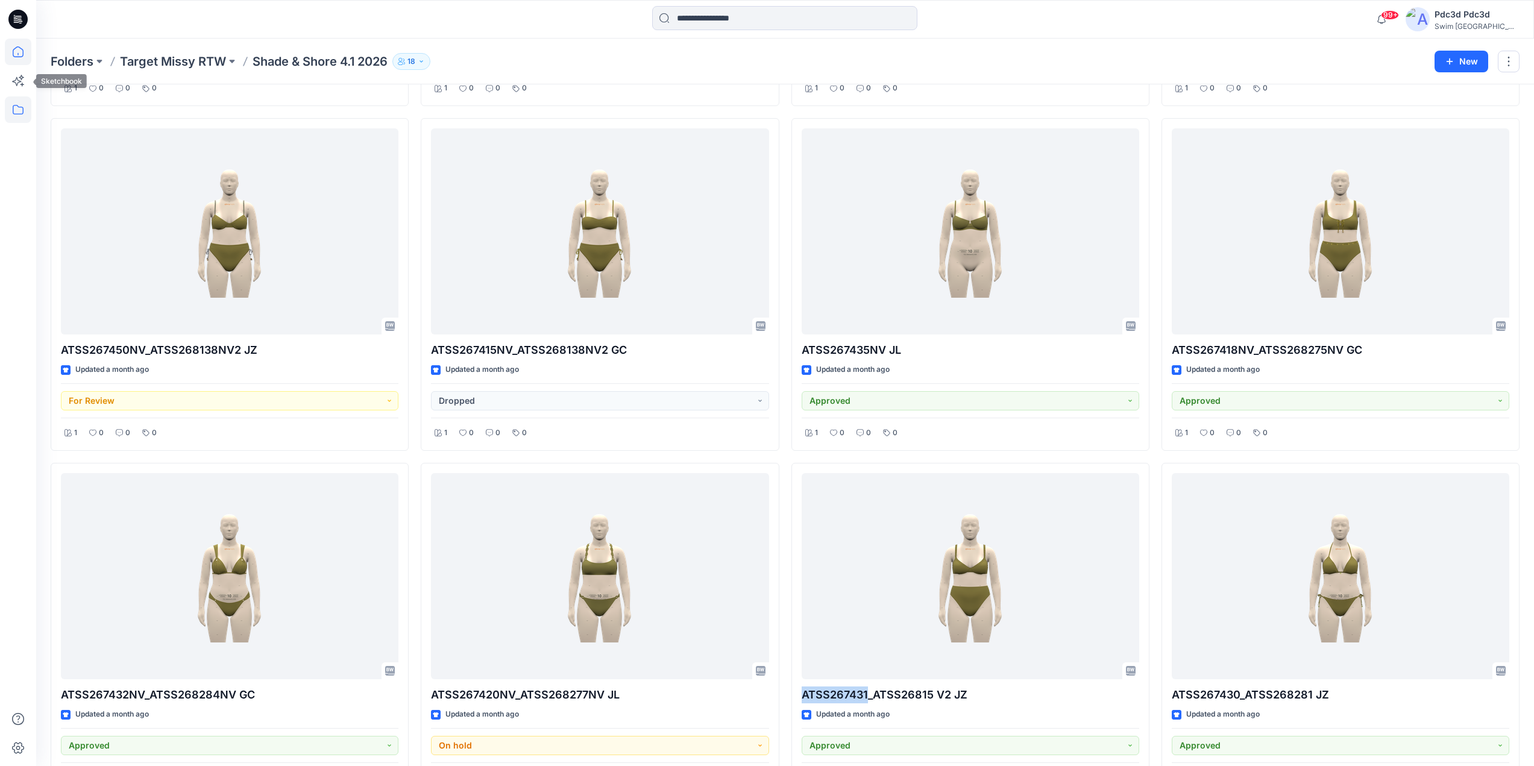
click at [20, 52] on icon at bounding box center [18, 52] width 27 height 27
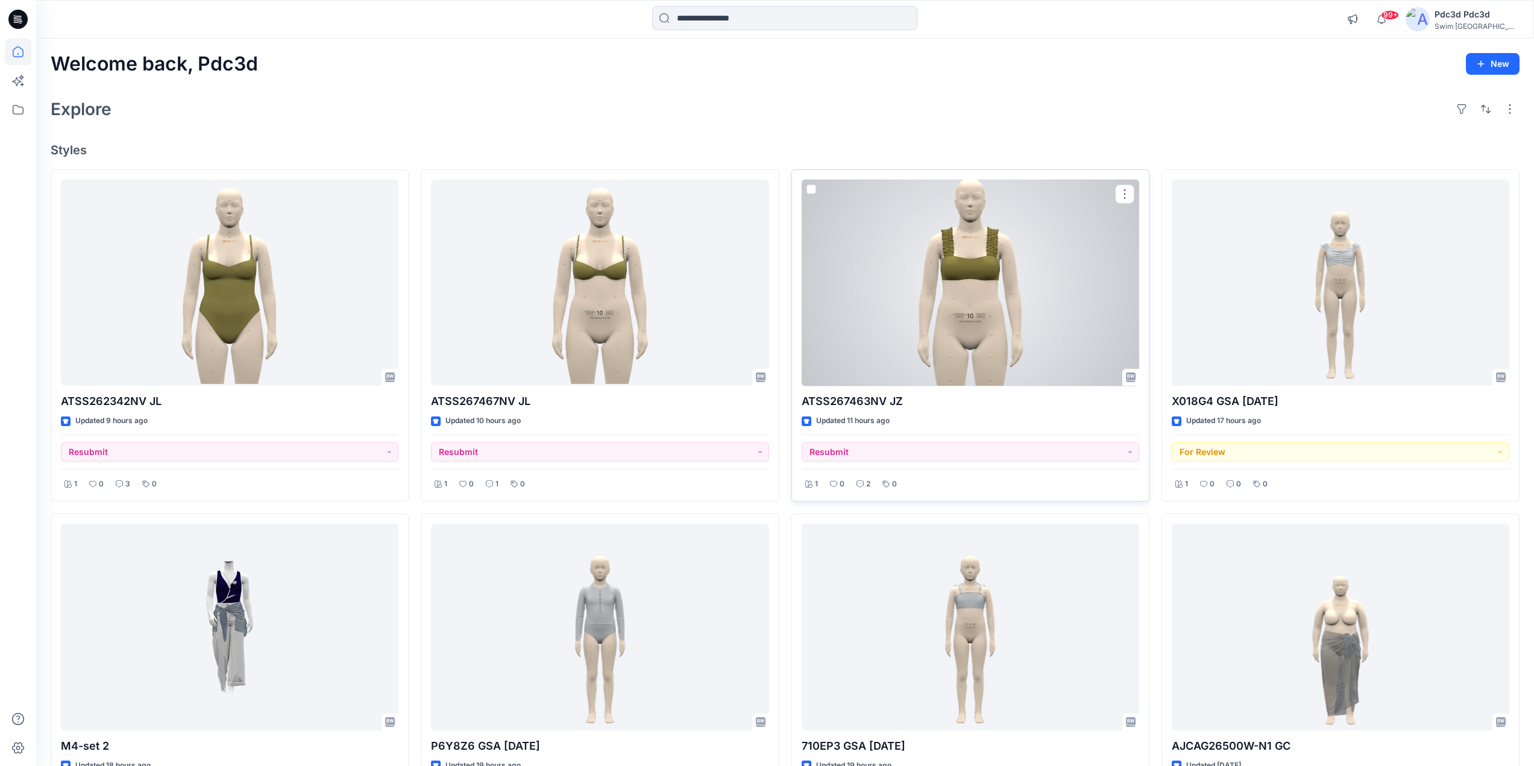
click at [1016, 313] on div at bounding box center [971, 283] width 338 height 207
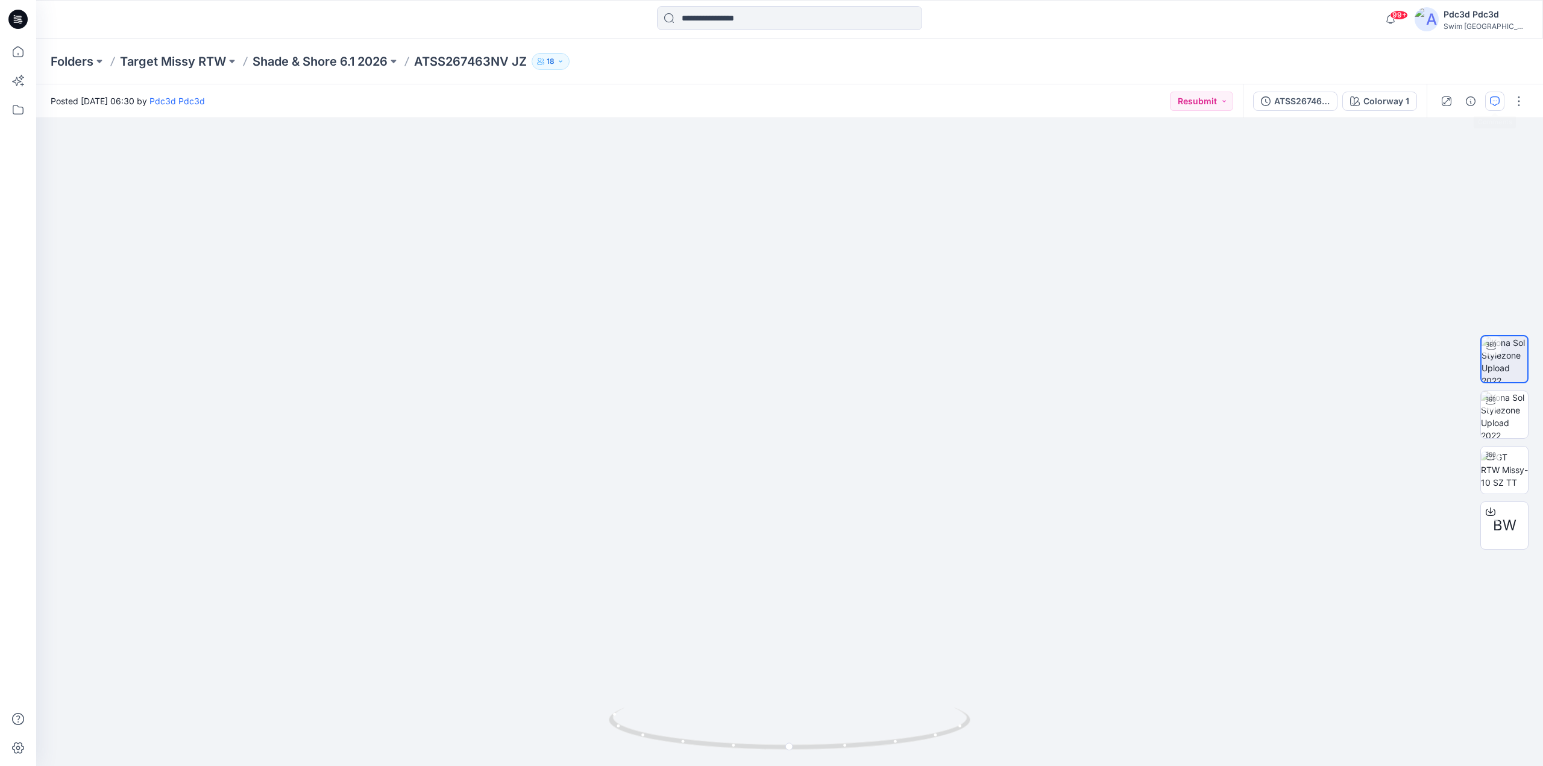
click at [1501, 100] on button "button" at bounding box center [1494, 101] width 19 height 19
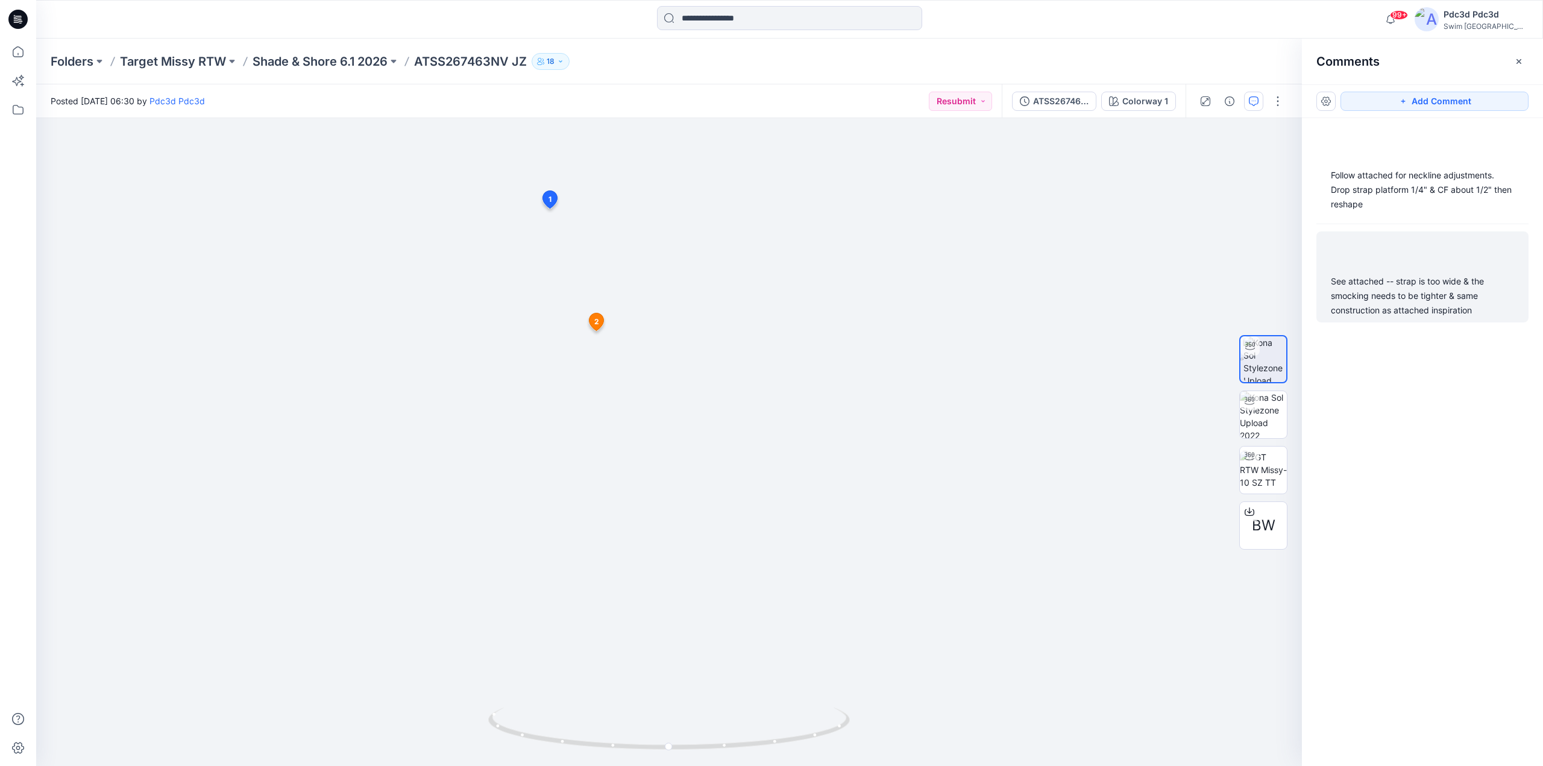
click at [1402, 297] on div "See attached -- strap is too wide & the smocking needs to be tighter & same con…" at bounding box center [1422, 295] width 183 height 43
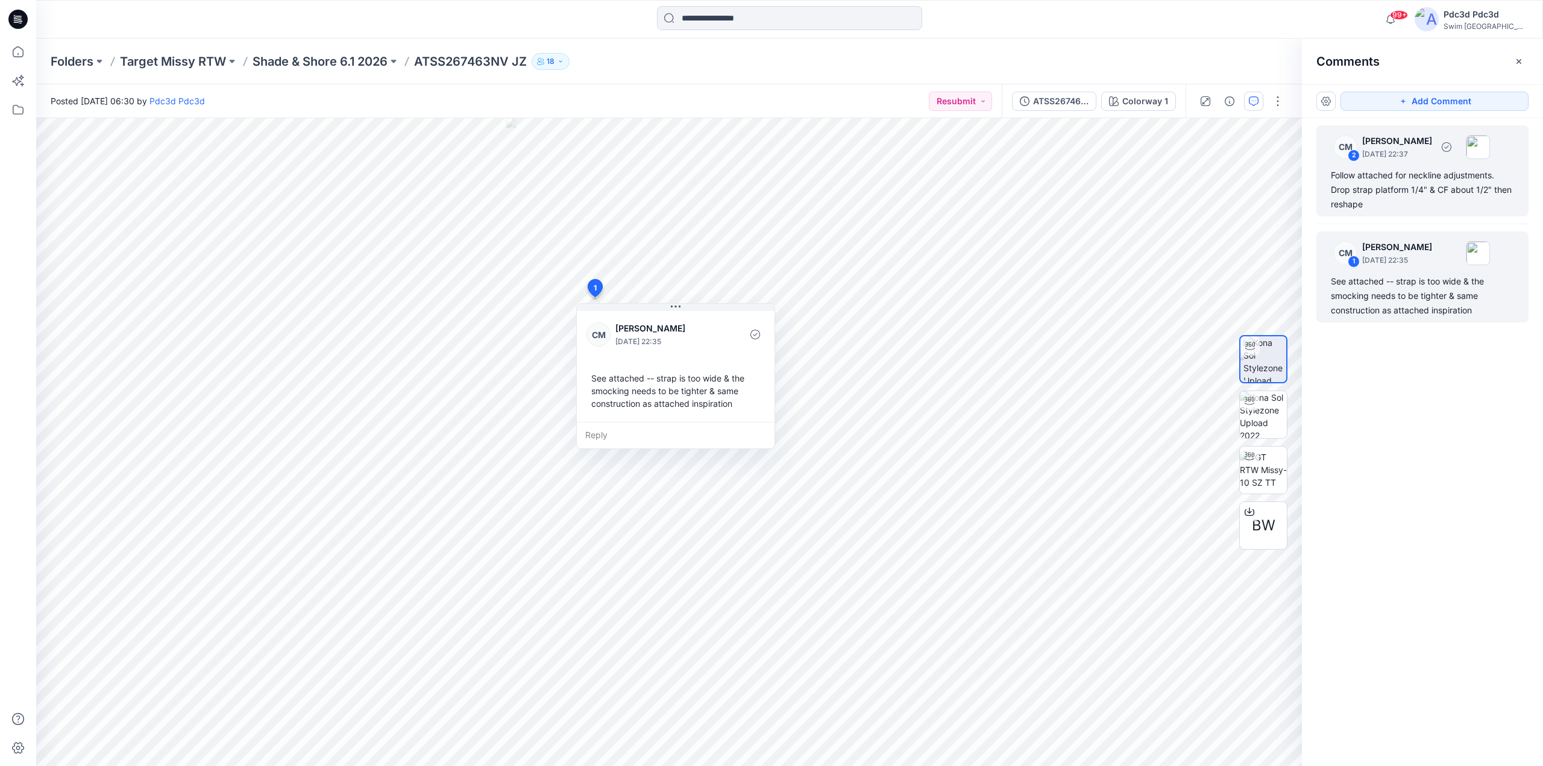
click at [1405, 186] on div "Follow attached for neckline adjustments. Drop strap platform 1/4" & CF about 1…" at bounding box center [1422, 189] width 183 height 43
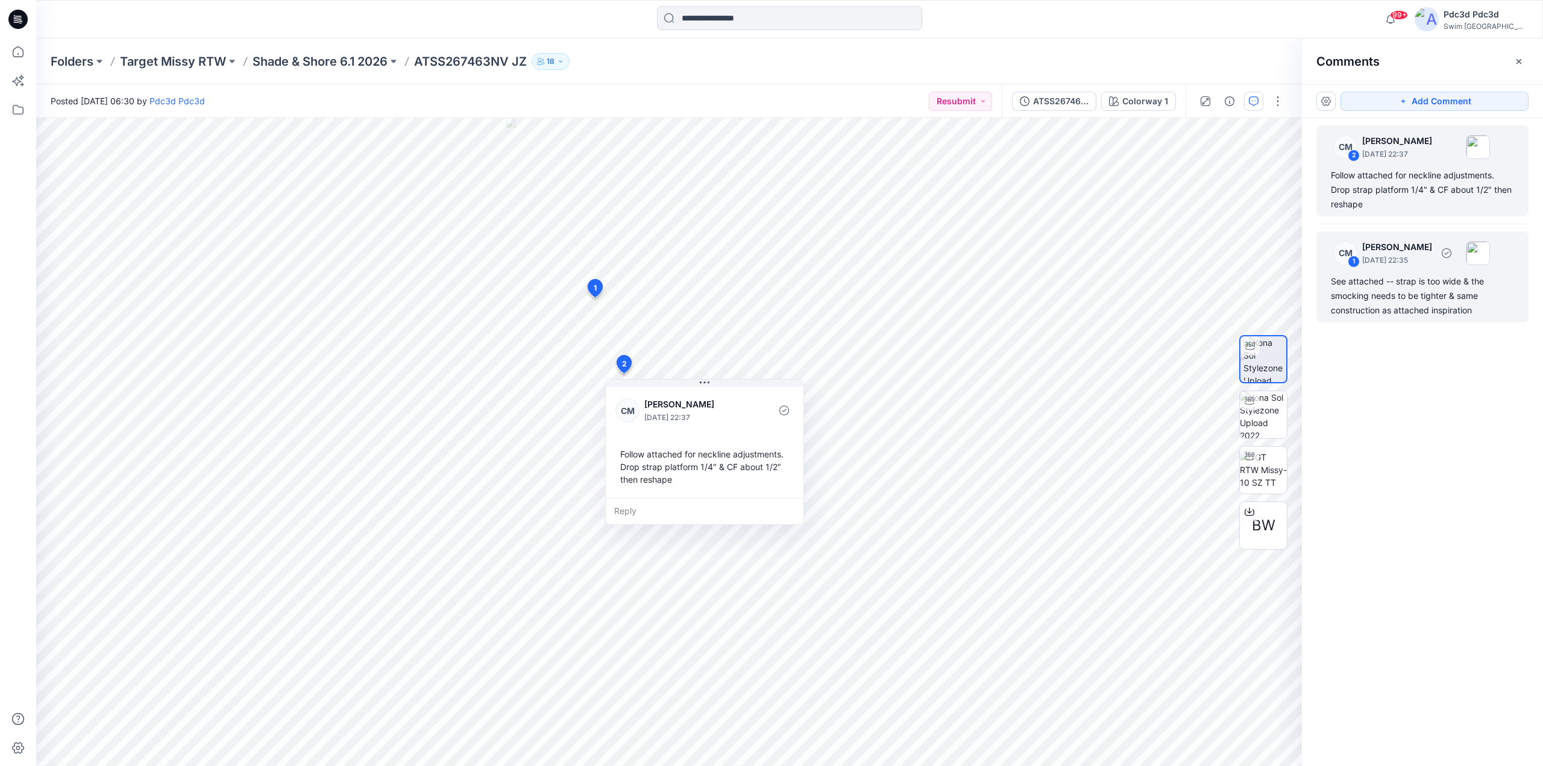
click at [1414, 298] on div "See attached -- strap is too wide & the smocking needs to be tighter & same con…" at bounding box center [1422, 295] width 183 height 43
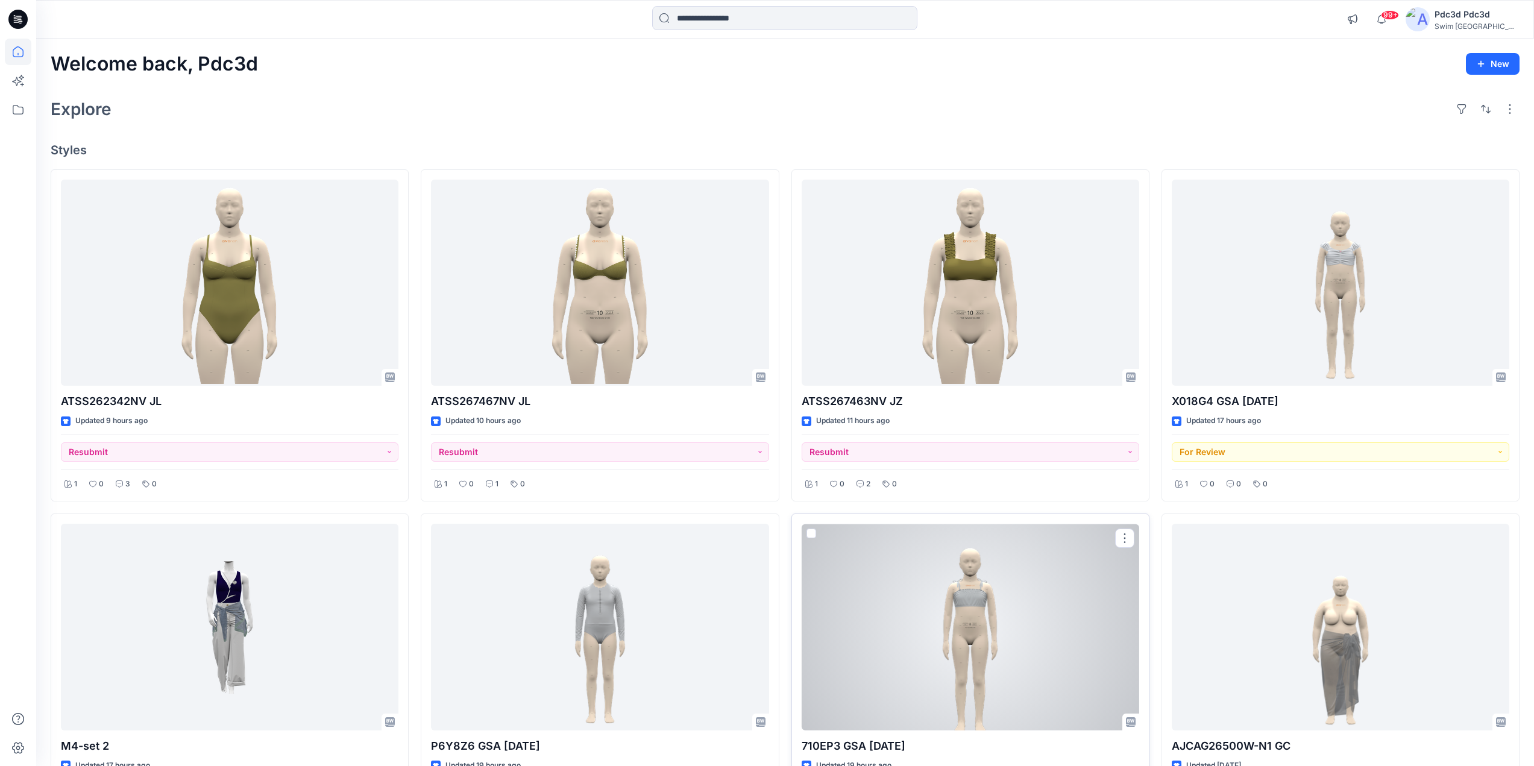
click at [966, 601] on div at bounding box center [971, 627] width 338 height 207
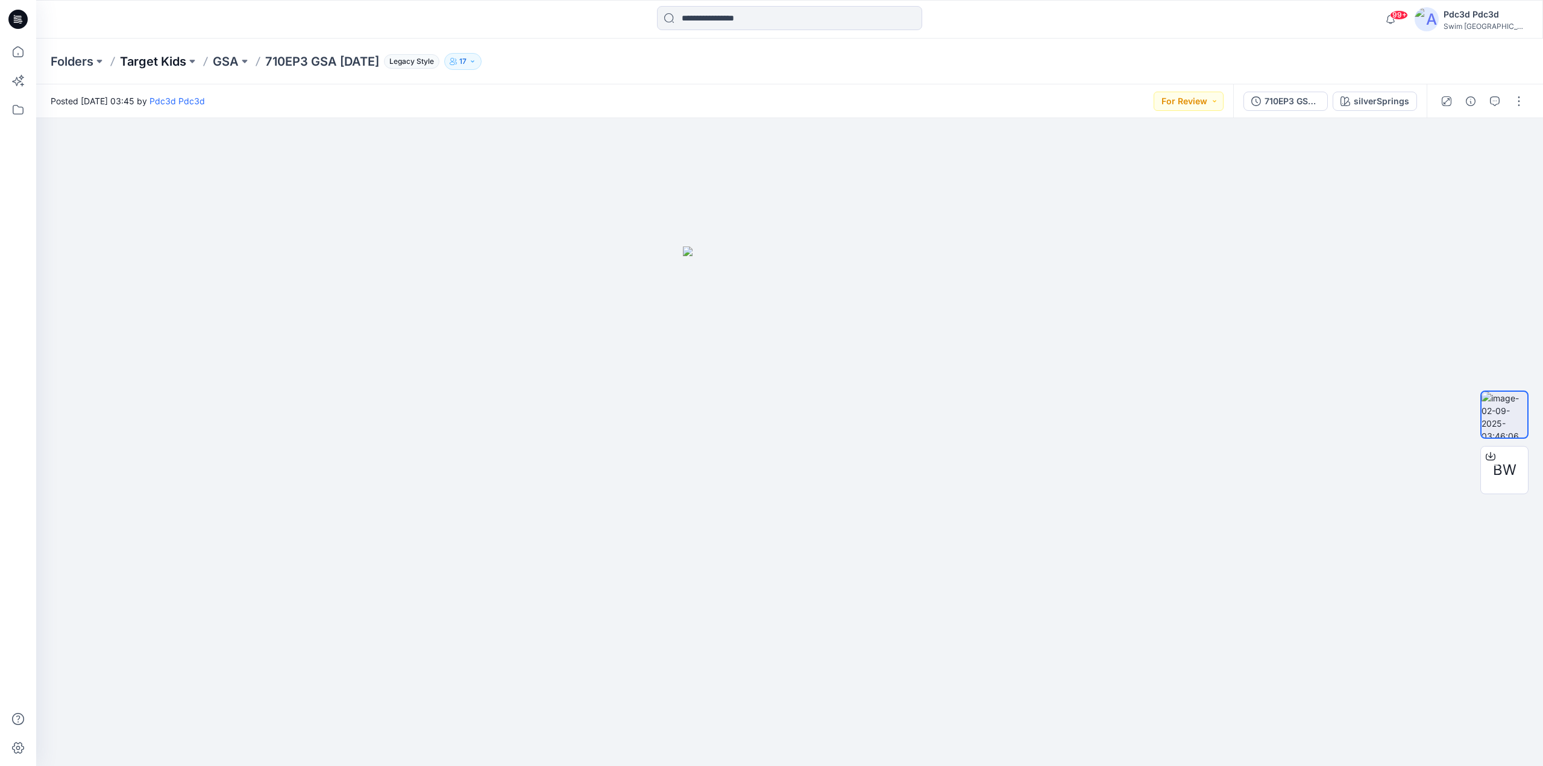
click at [145, 64] on p "Target Kids" at bounding box center [153, 61] width 66 height 17
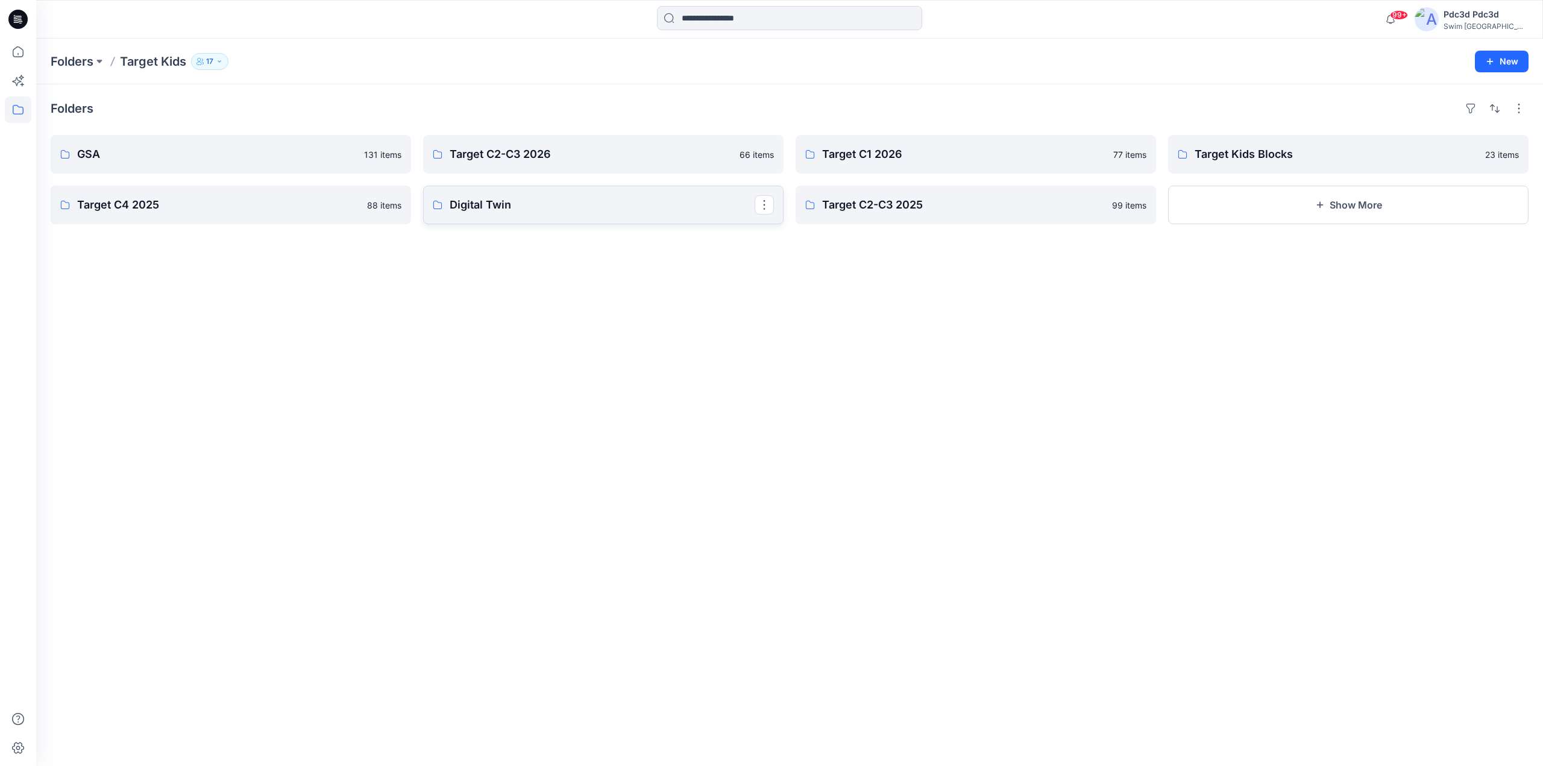
click at [485, 194] on link "Digital Twin" at bounding box center [603, 205] width 360 height 39
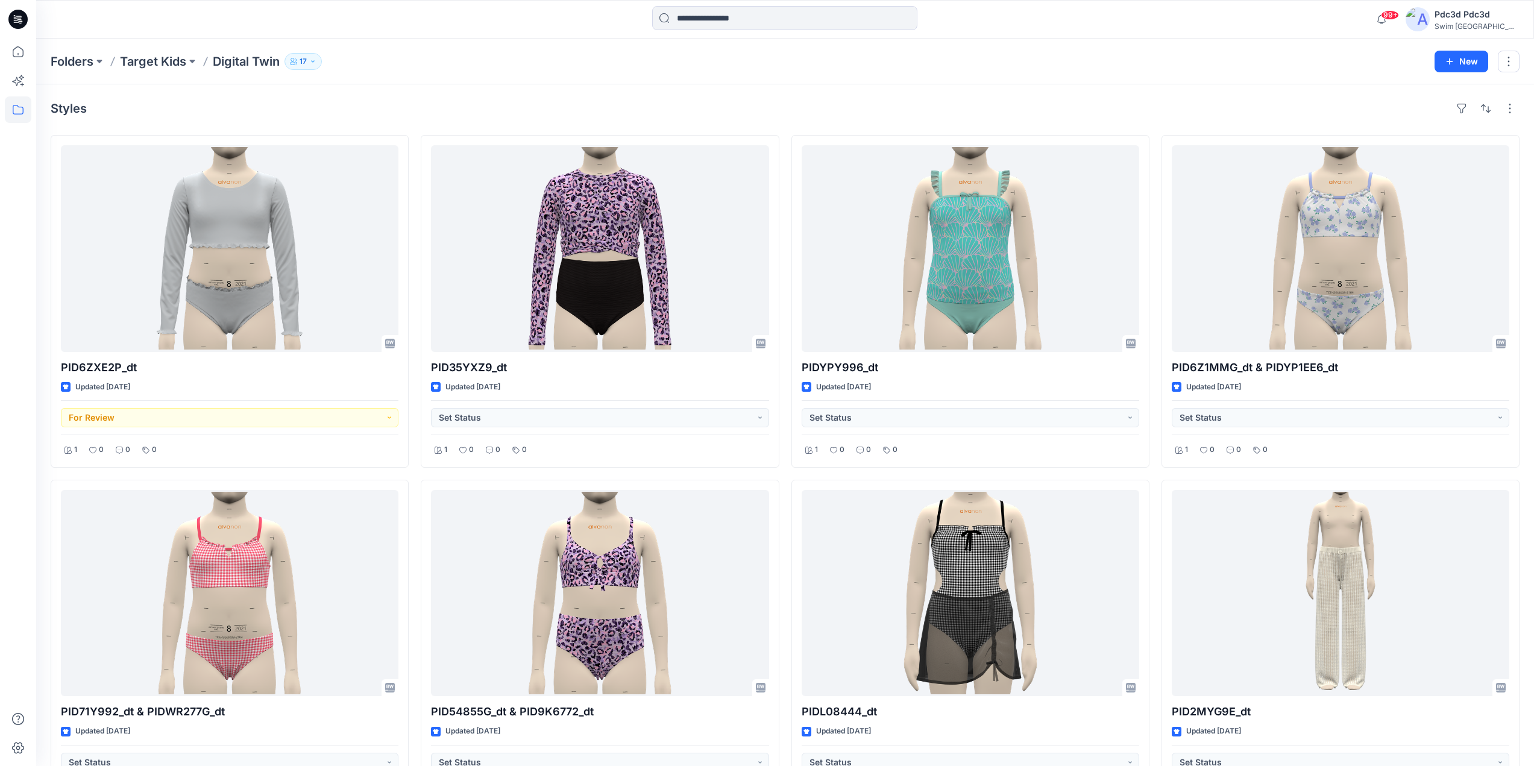
click at [497, 95] on div "Styles PID6ZXE2P_dt Updated 5 days ago For Review 1 0 0 0 PID71Y992_dt & PIDWR2…" at bounding box center [785, 649] width 1498 height 1130
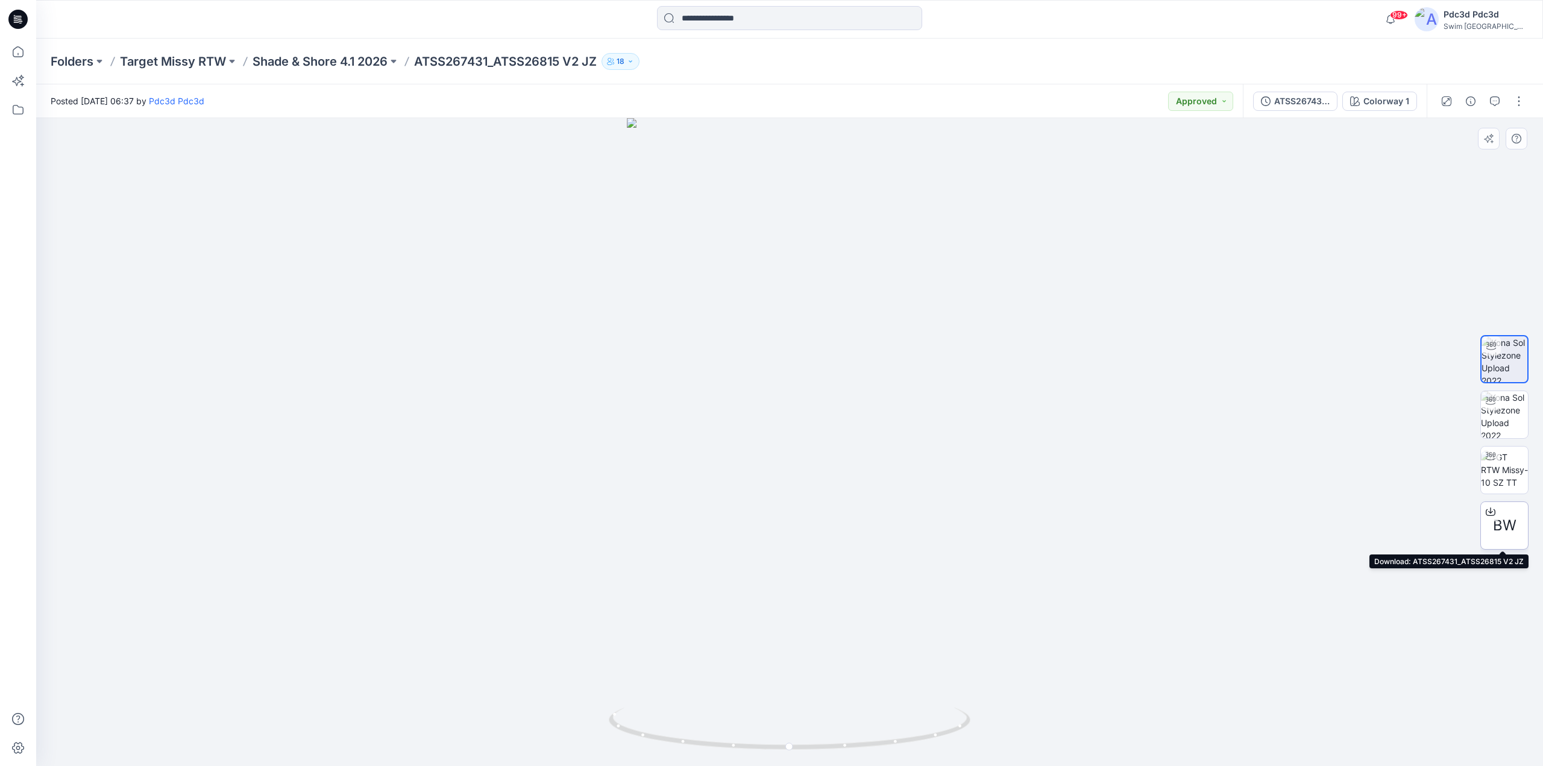
click at [1491, 509] on icon at bounding box center [1490, 510] width 5 height 6
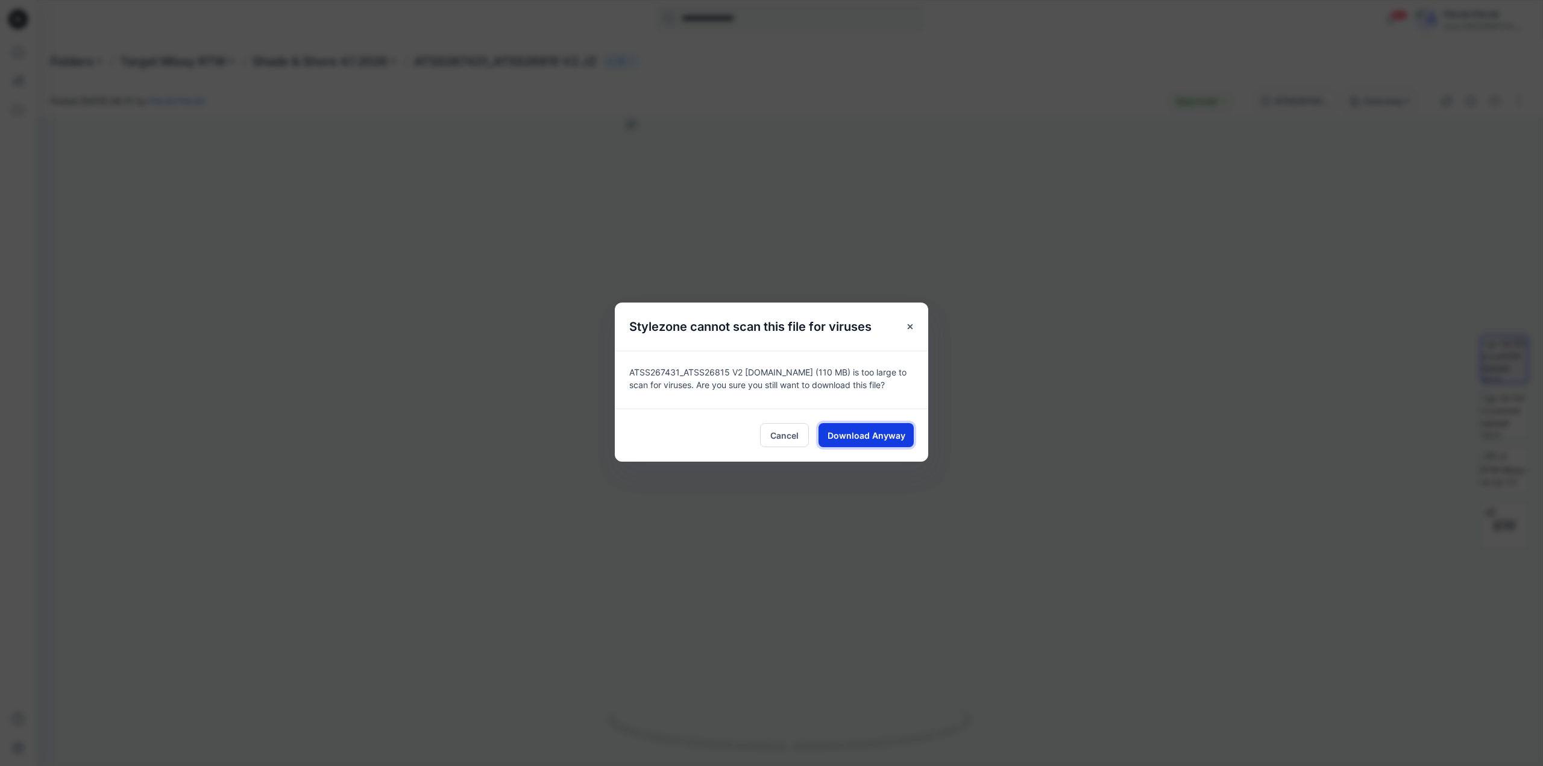
click at [853, 436] on span "Download Anyway" at bounding box center [867, 435] width 78 height 13
